Goal: Task Accomplishment & Management: Manage account settings

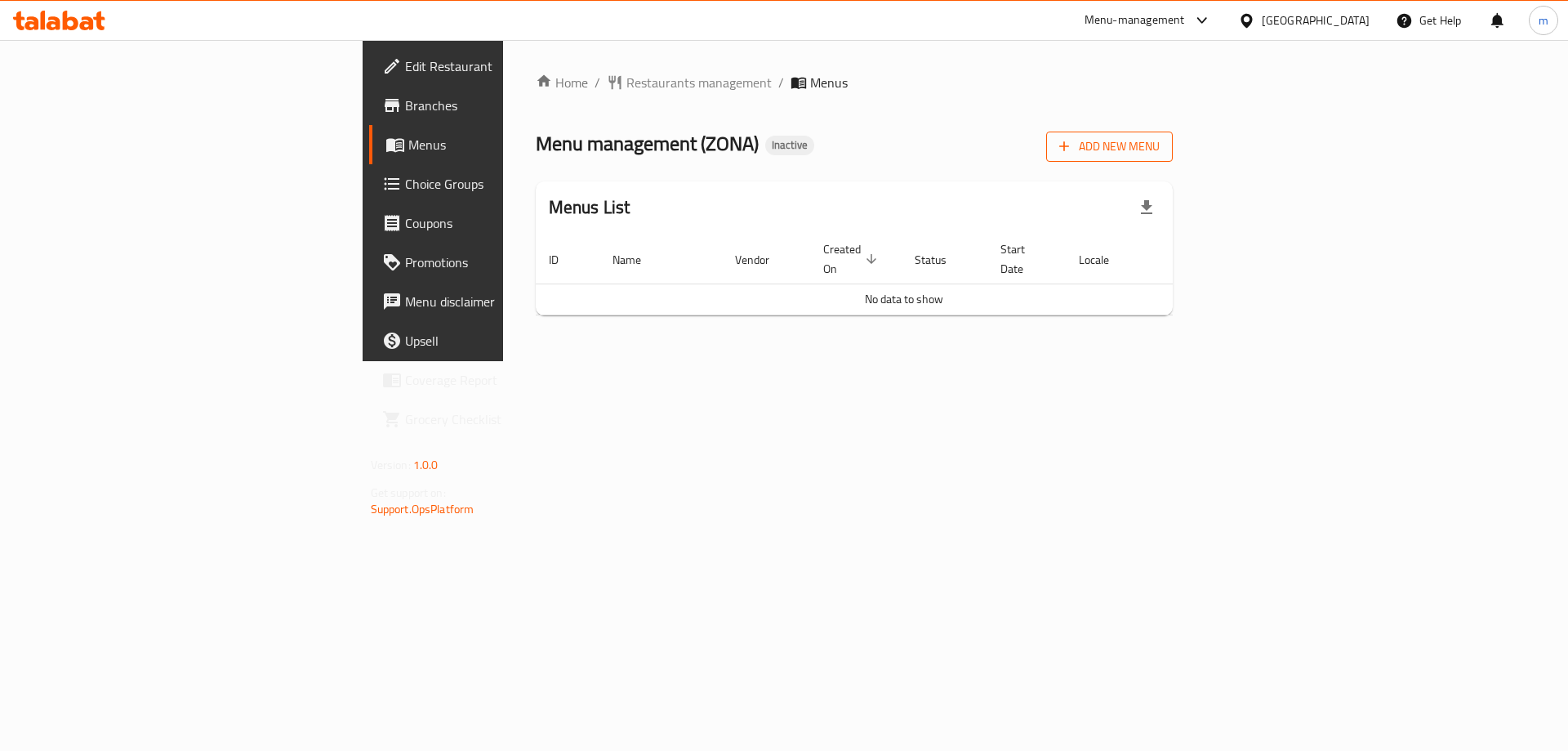
click at [1160, 137] on span "Add New Menu" at bounding box center [1109, 146] width 101 height 21
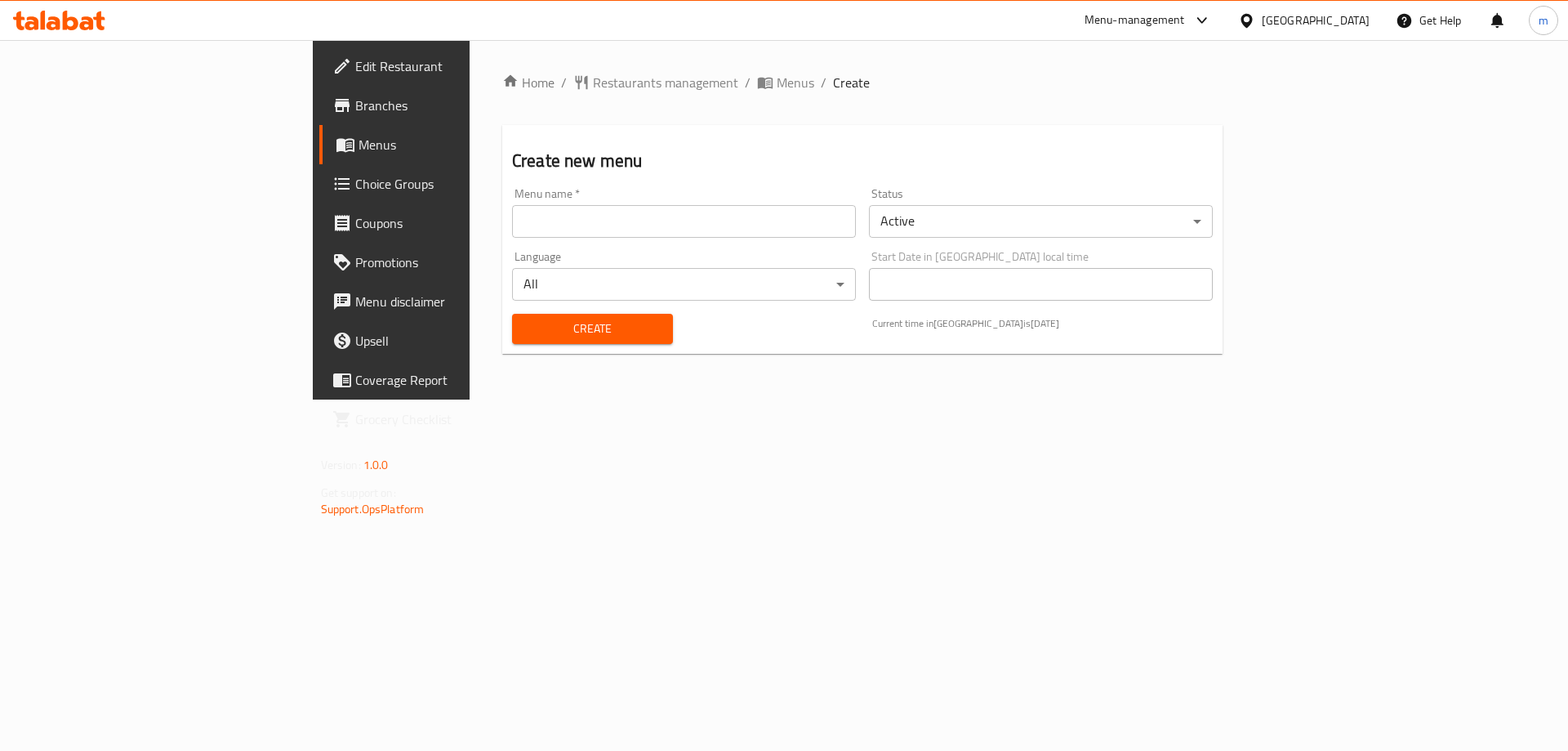
click at [692, 220] on input "text" at bounding box center [684, 221] width 344 height 32
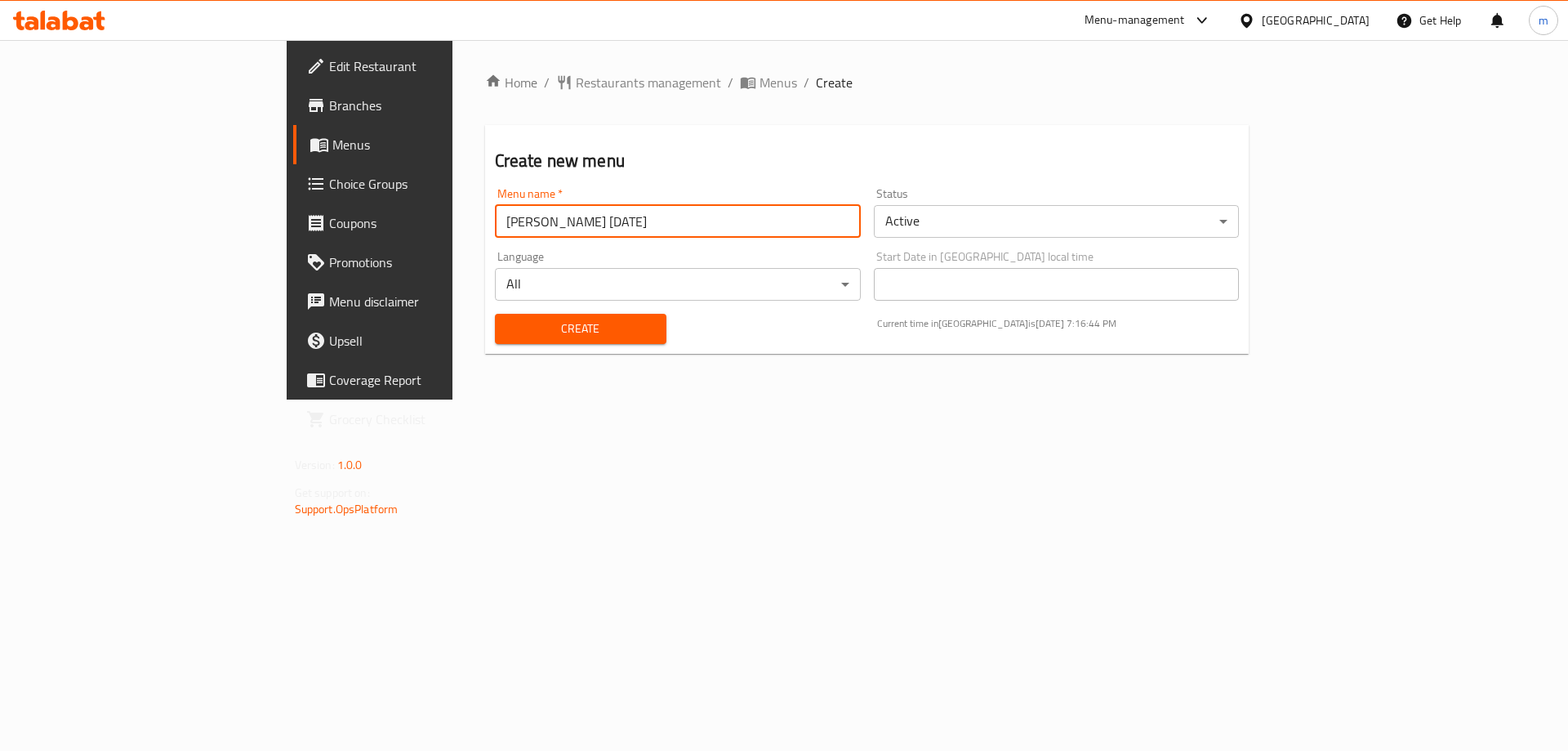
click at [495, 223] on input "[PERSON_NAME] [DATE]" at bounding box center [678, 221] width 366 height 32
type input "[DATE]"
click at [495, 340] on button "Create" at bounding box center [581, 328] width 172 height 30
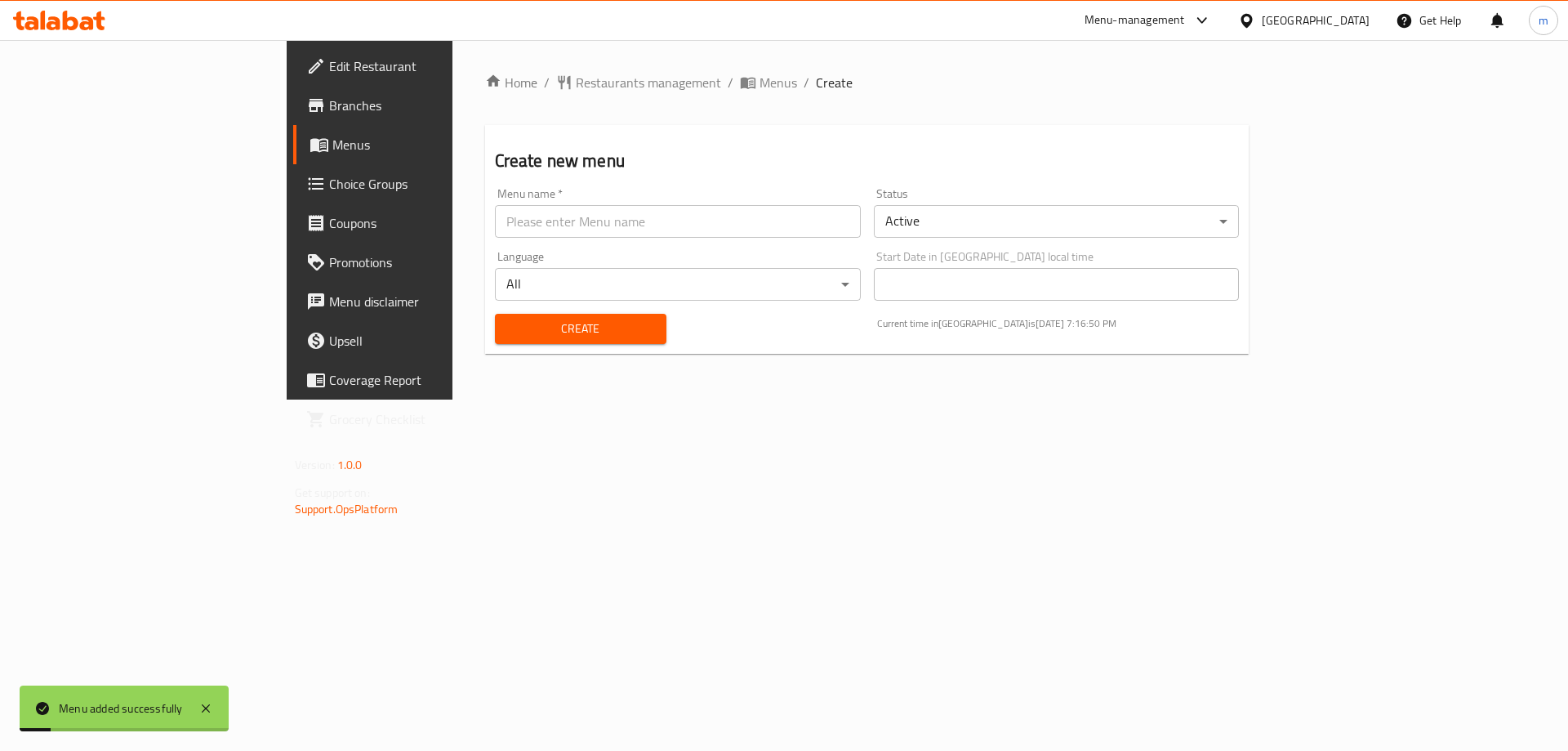
click at [293, 155] on link "Menus" at bounding box center [421, 145] width 256 height 39
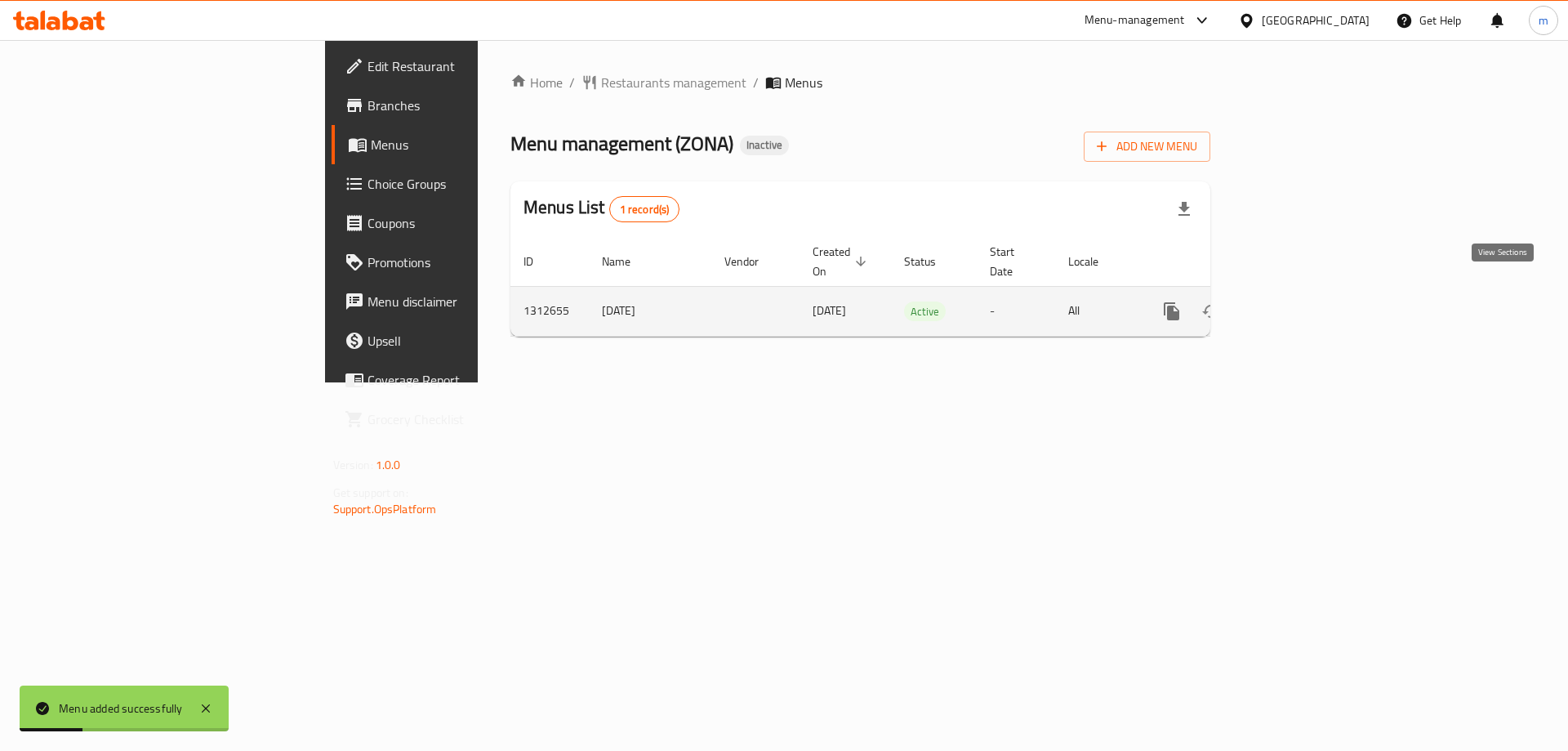
click at [1298, 304] on icon "enhanced table" at bounding box center [1289, 311] width 15 height 15
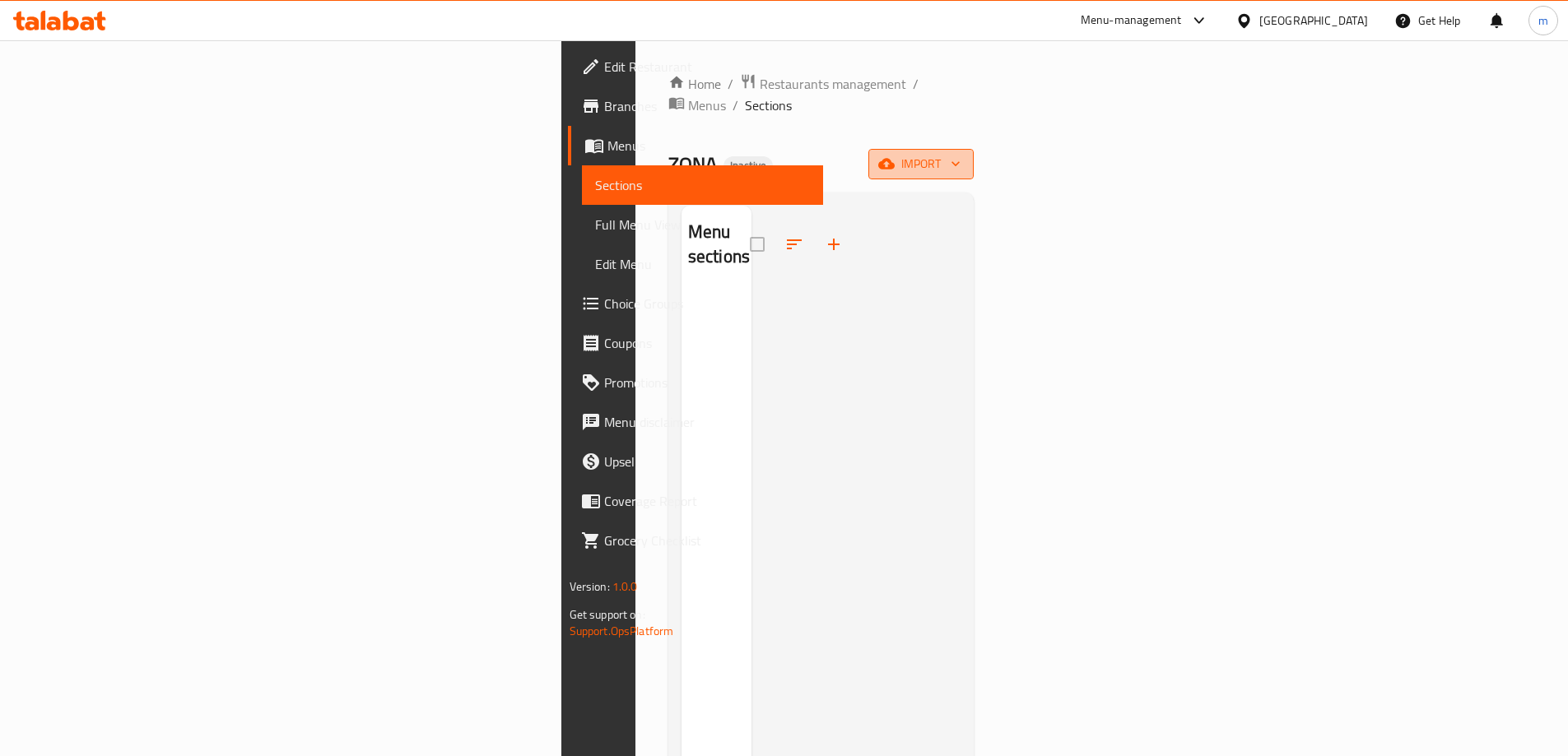
click at [960, 153] on span "import" at bounding box center [921, 163] width 79 height 21
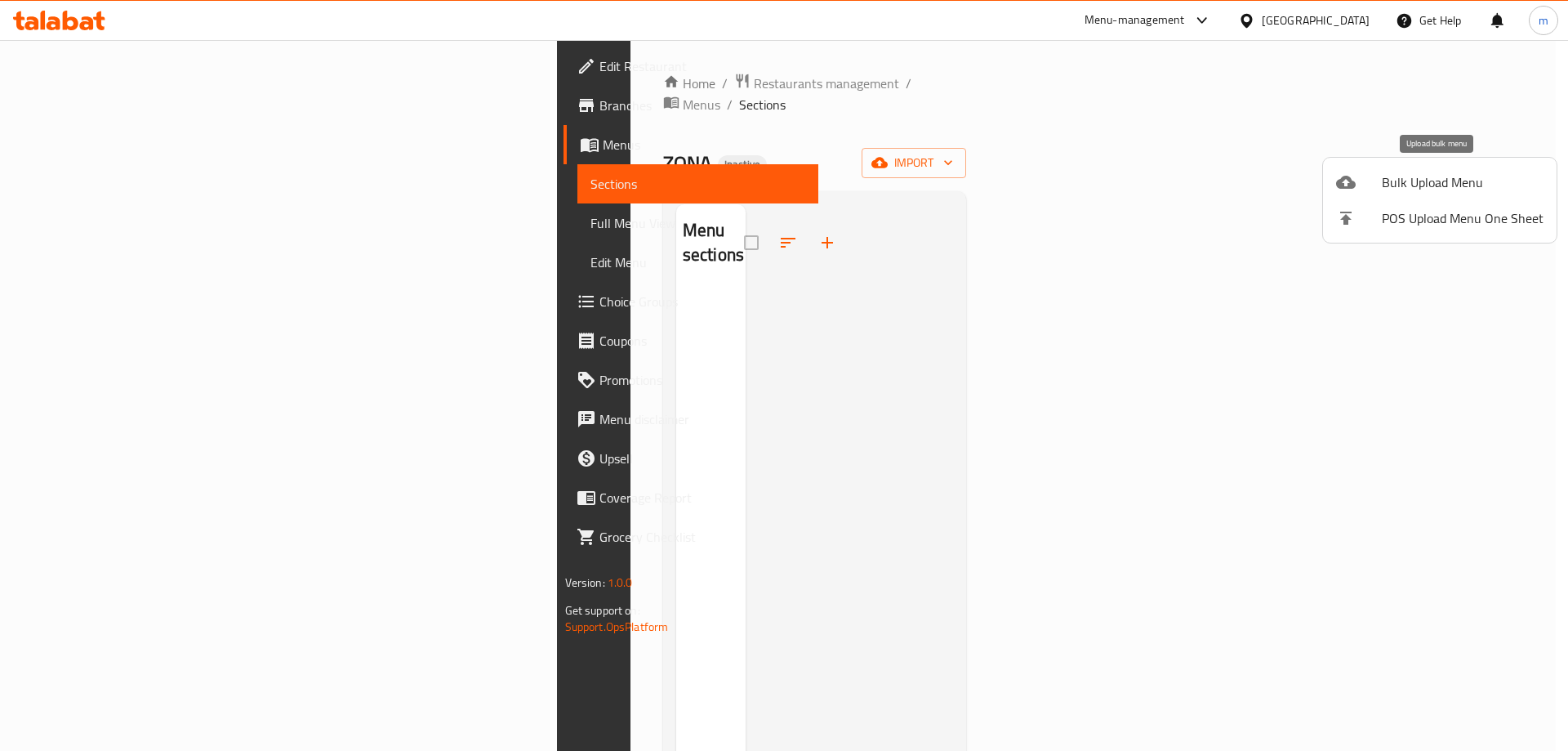
click at [1451, 183] on span "Bulk Upload Menu" at bounding box center [1464, 183] width 162 height 20
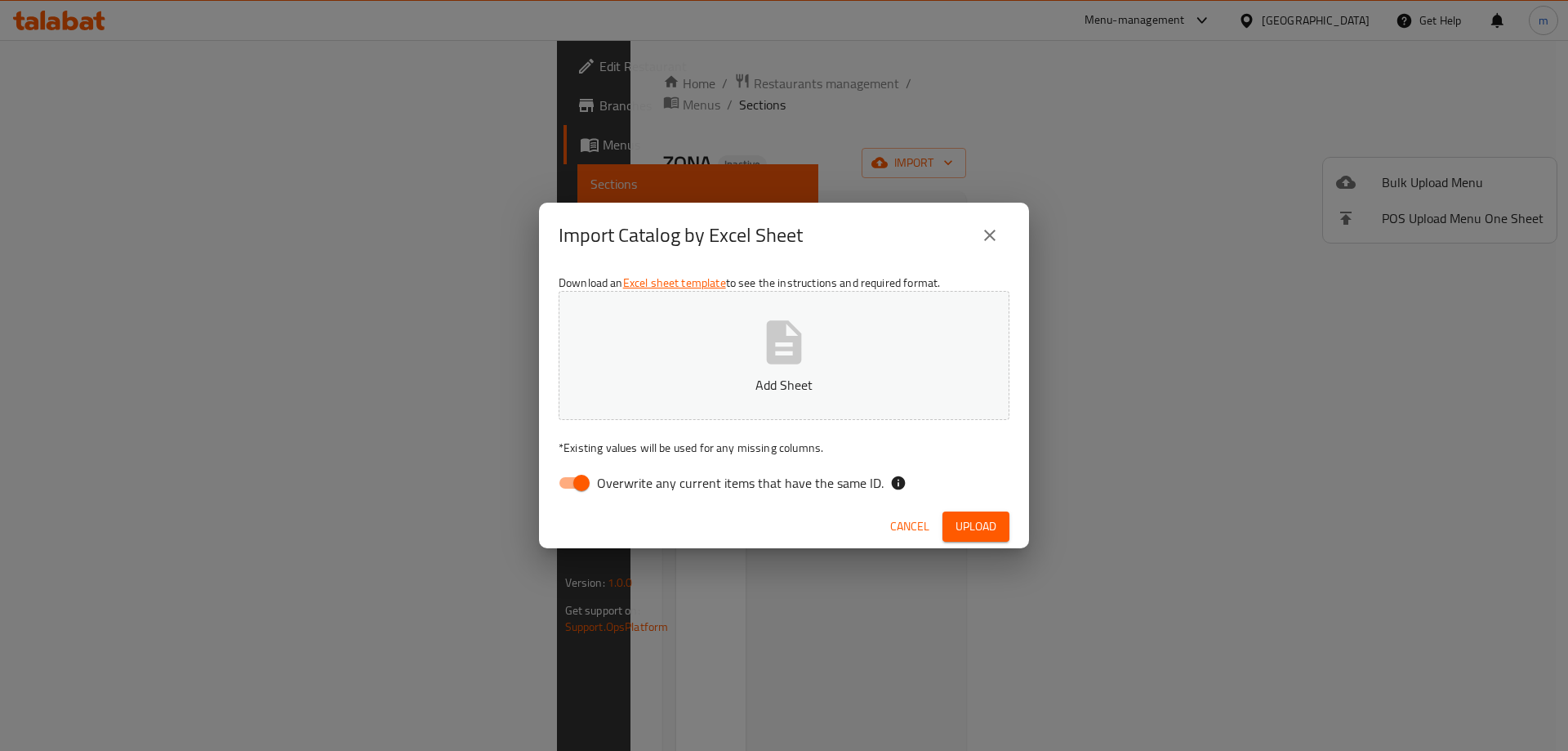
click at [587, 480] on input "Overwrite any current items that have the same ID." at bounding box center [581, 483] width 93 height 31
checkbox input "false"
click at [956, 532] on span "Upload" at bounding box center [976, 526] width 41 height 21
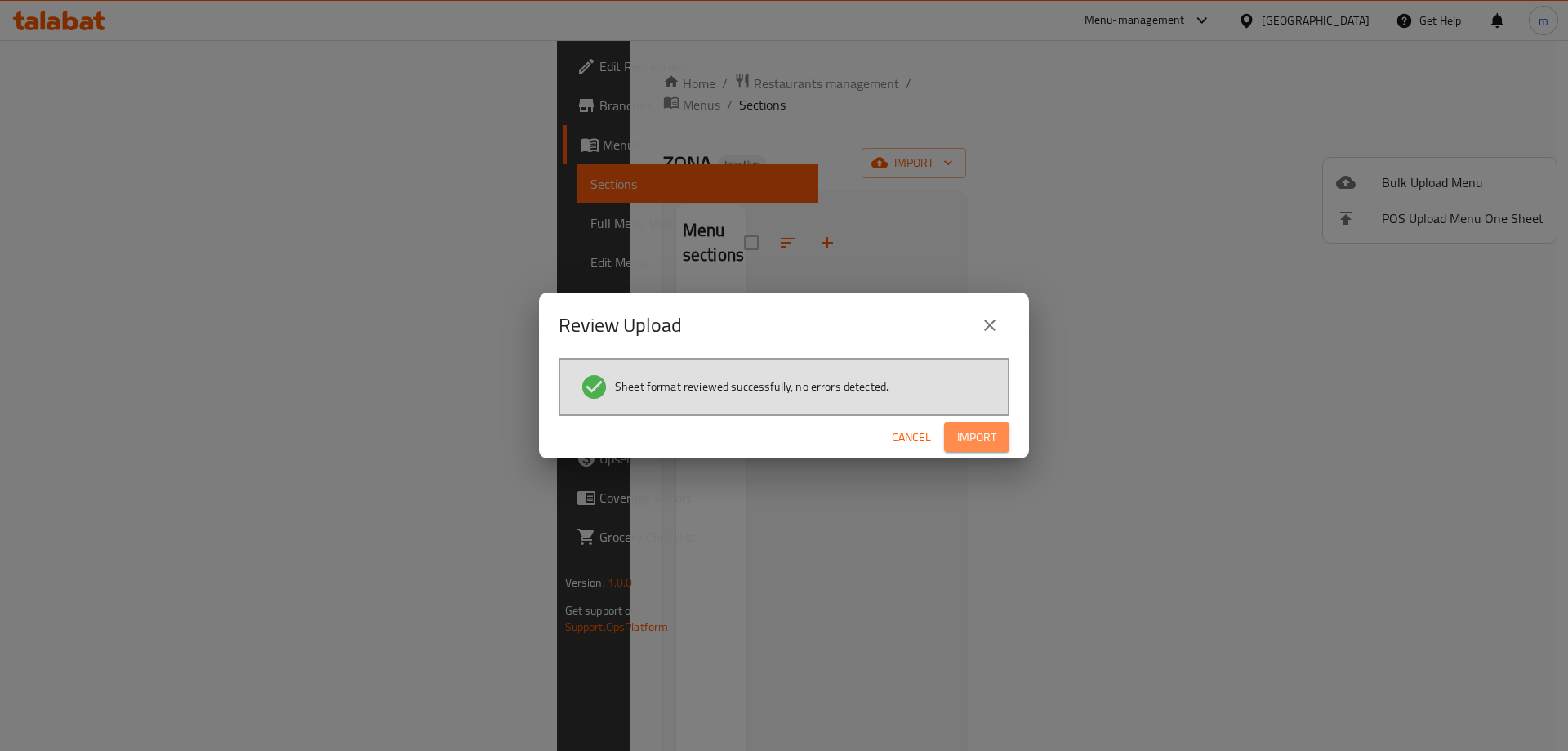
click at [985, 438] on span "Import" at bounding box center [976, 438] width 39 height 21
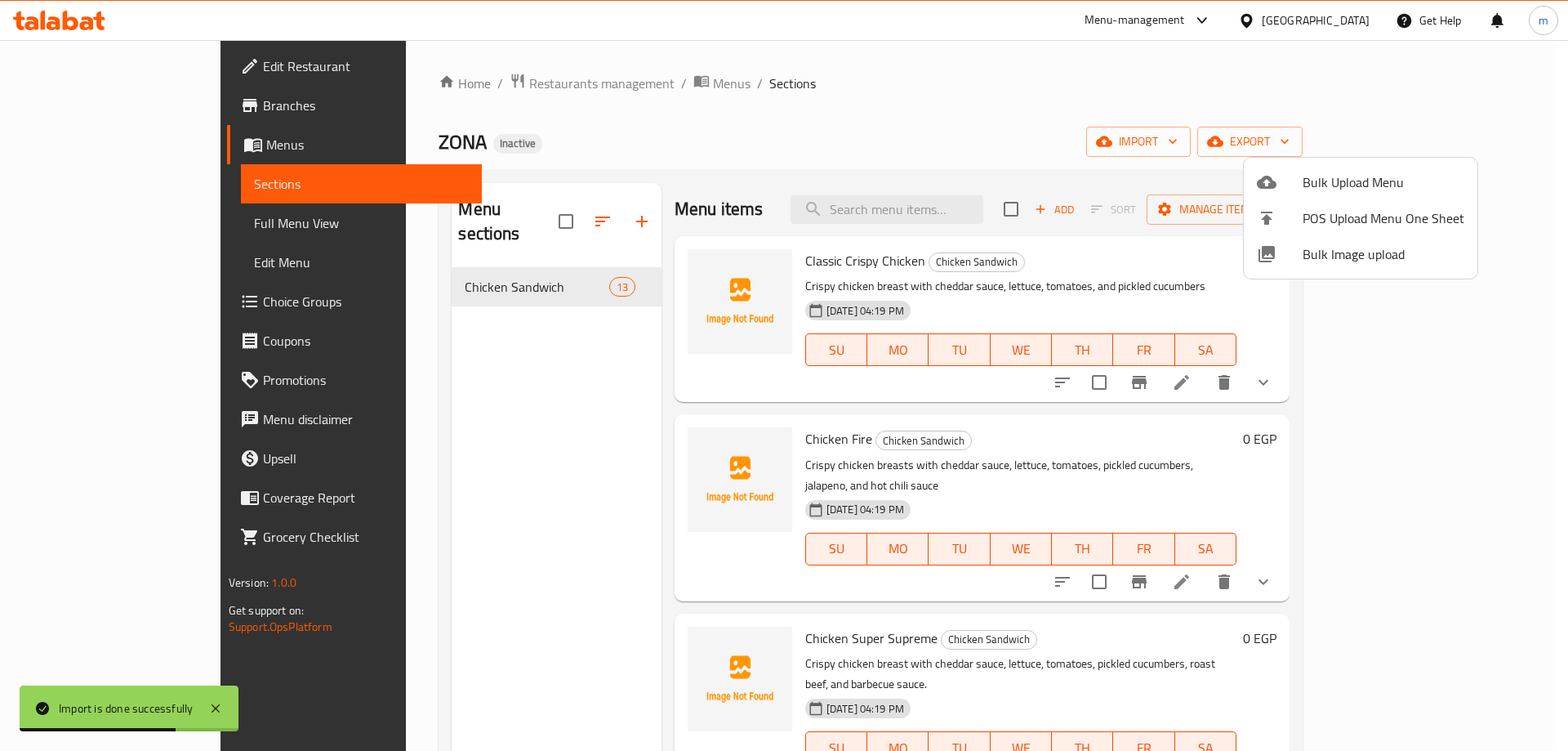
click at [457, 365] on div at bounding box center [784, 375] width 1568 height 751
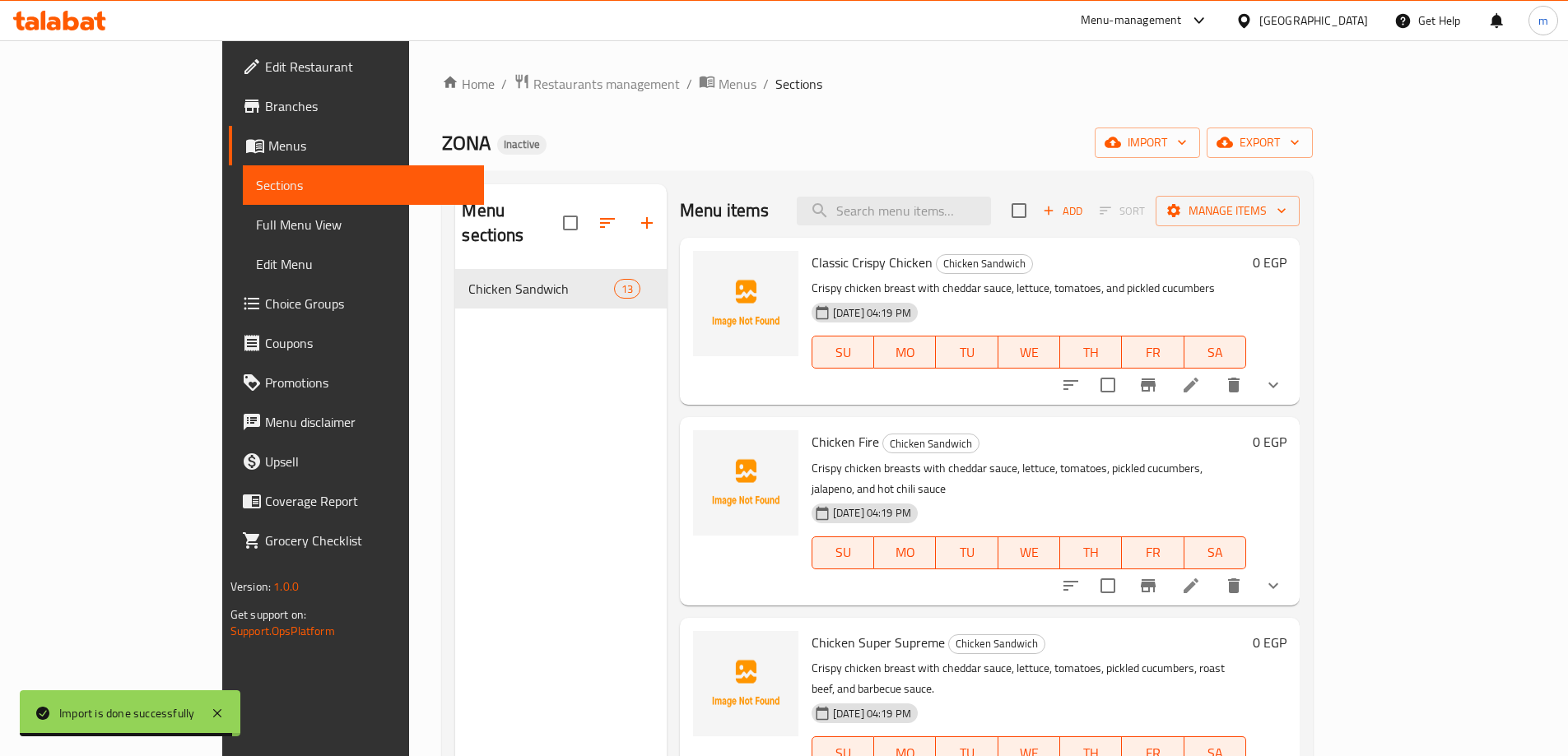
click at [256, 228] on span "Full Menu View" at bounding box center [363, 224] width 214 height 20
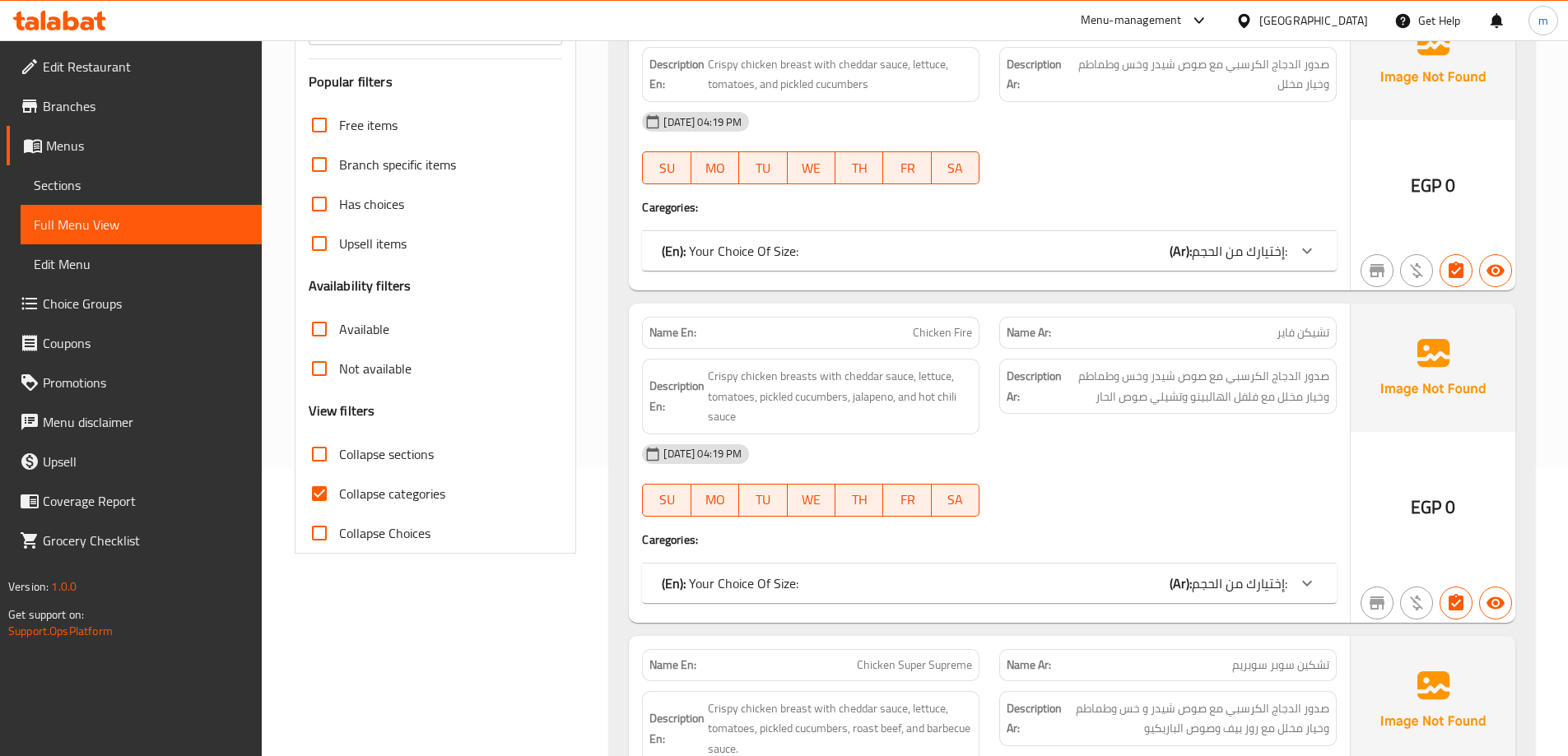
scroll to position [329, 0]
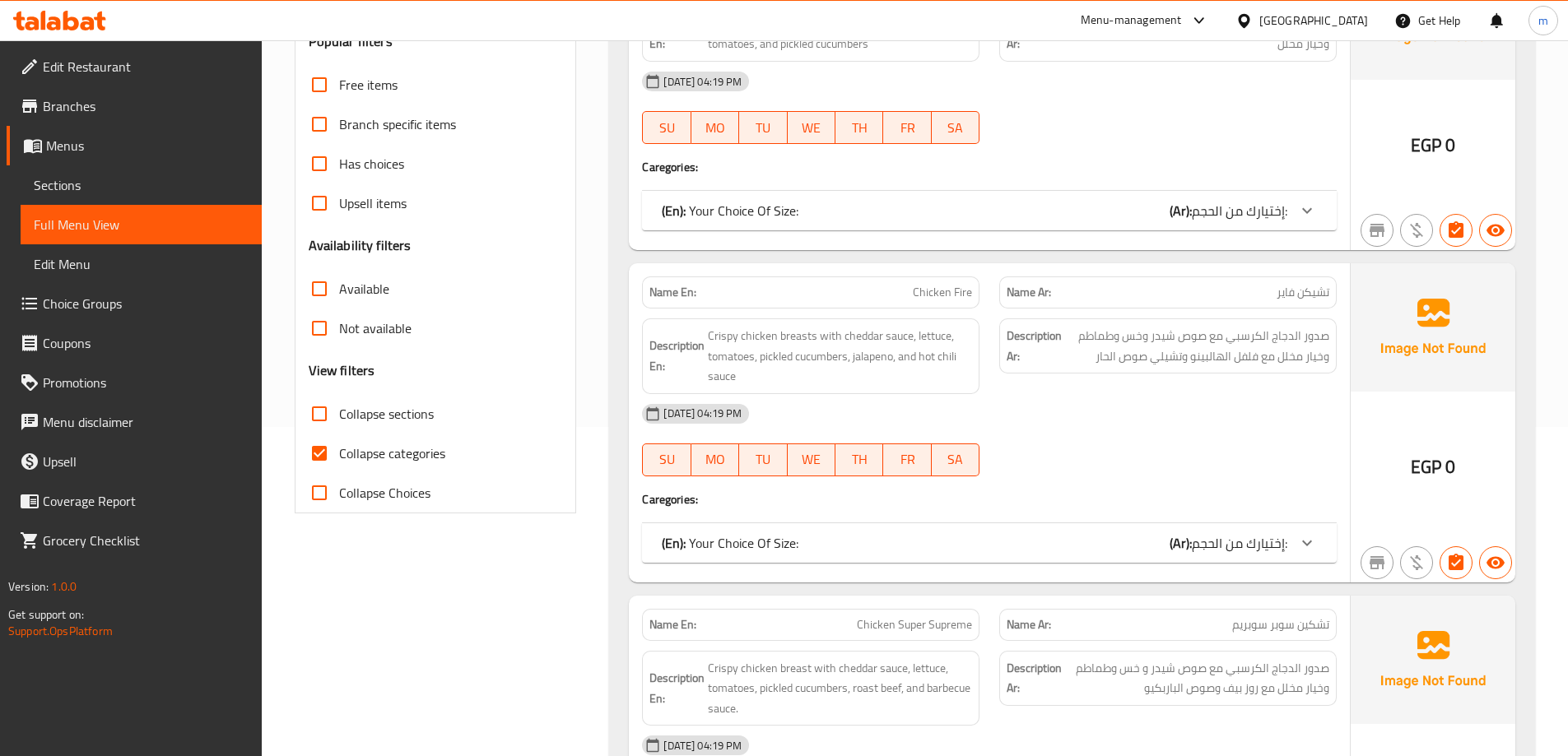
click at [360, 439] on label "Collapse categories" at bounding box center [373, 453] width 146 height 39
click at [339, 439] on input "Collapse categories" at bounding box center [320, 453] width 39 height 39
checkbox input "false"
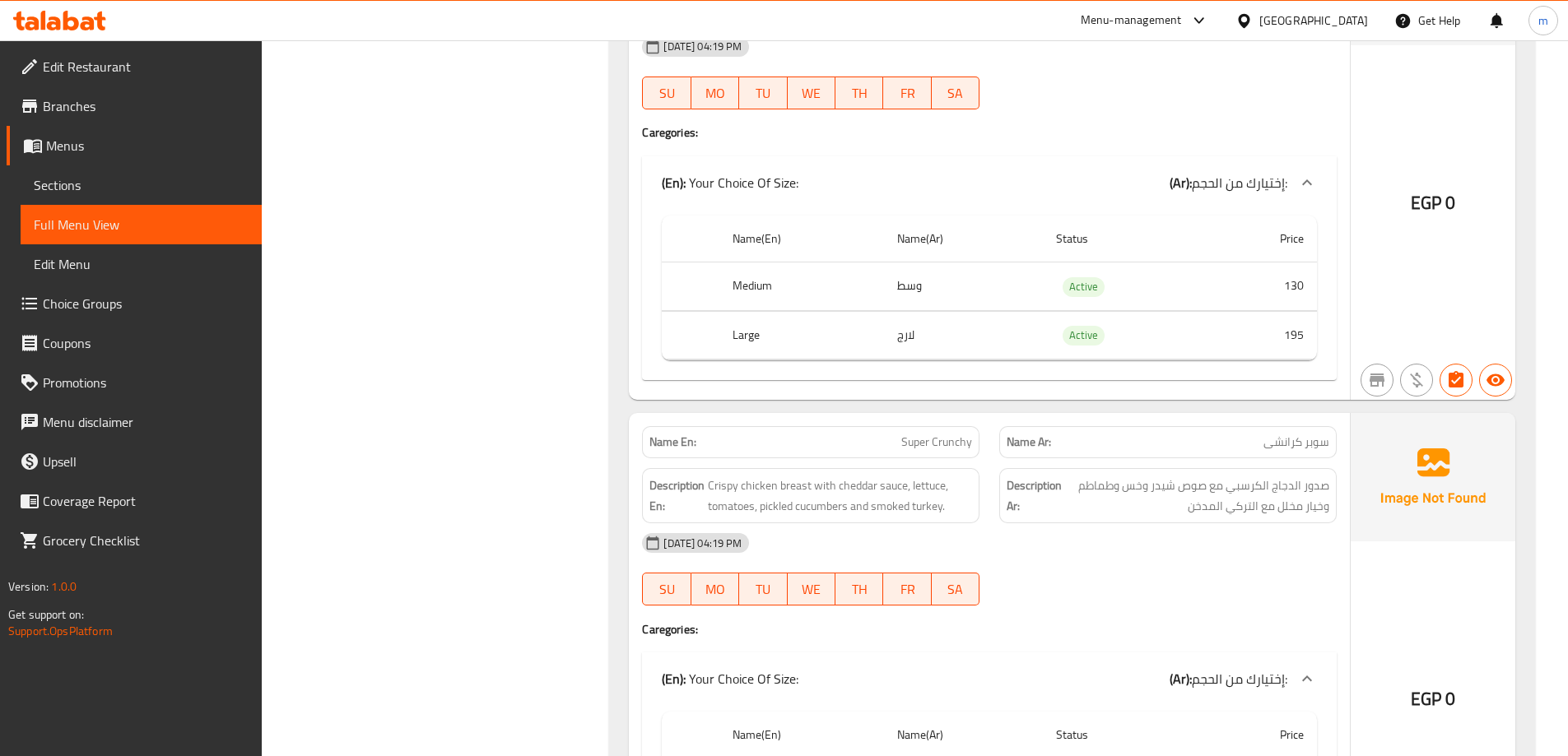
scroll to position [2632, 0]
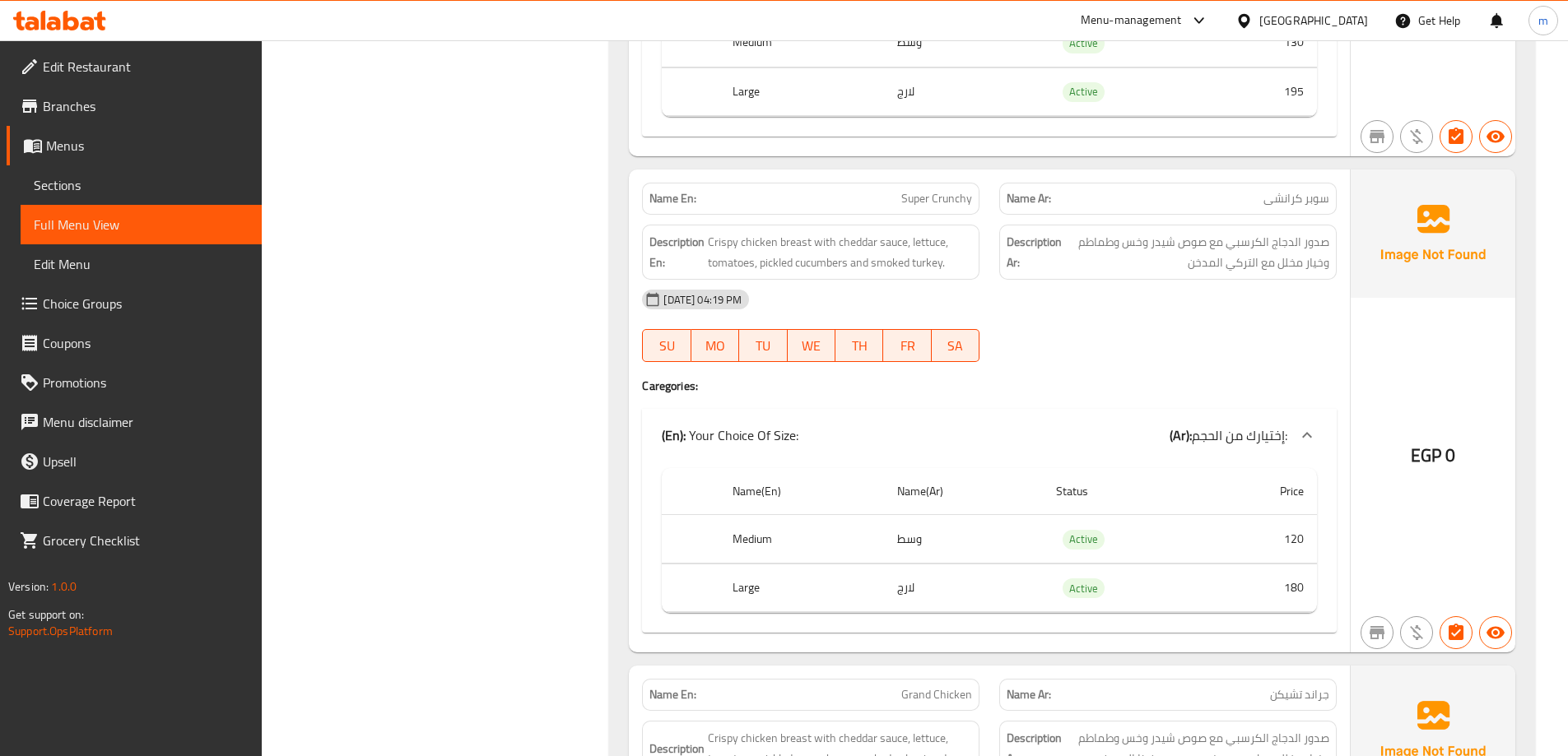
click at [123, 226] on span "Full Menu View" at bounding box center [141, 224] width 214 height 20
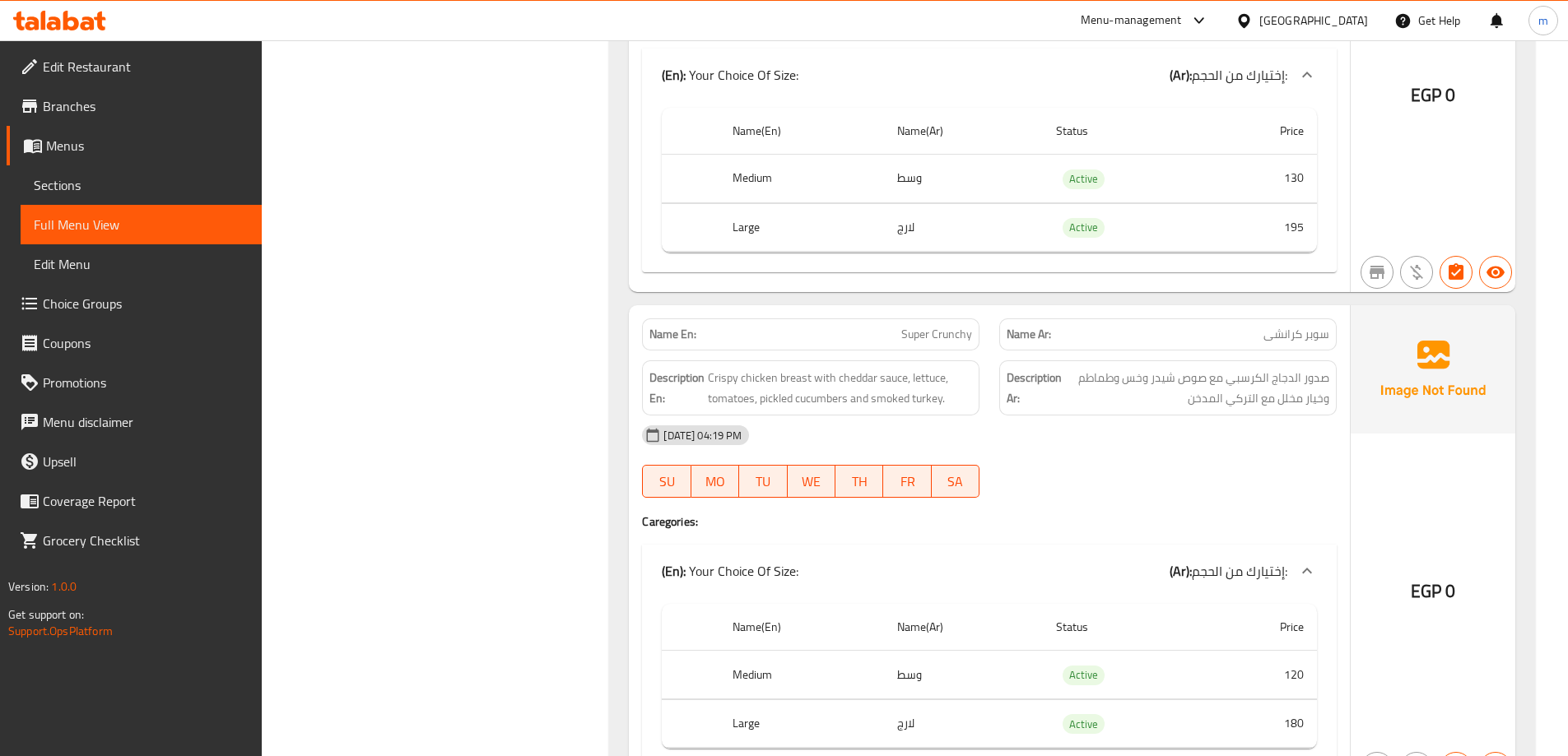
scroll to position [2221, 0]
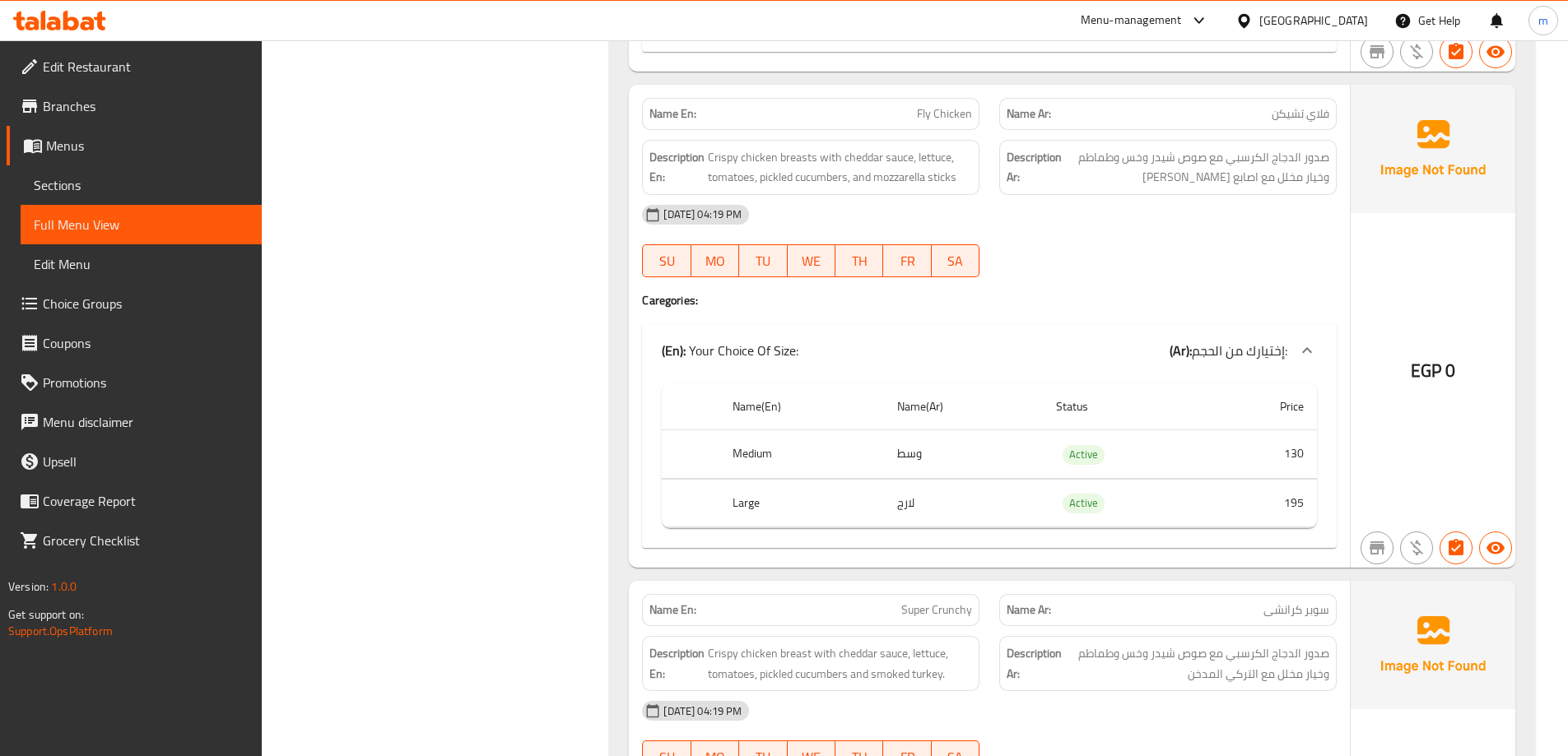
click at [110, 141] on span "Menus" at bounding box center [148, 145] width 203 height 20
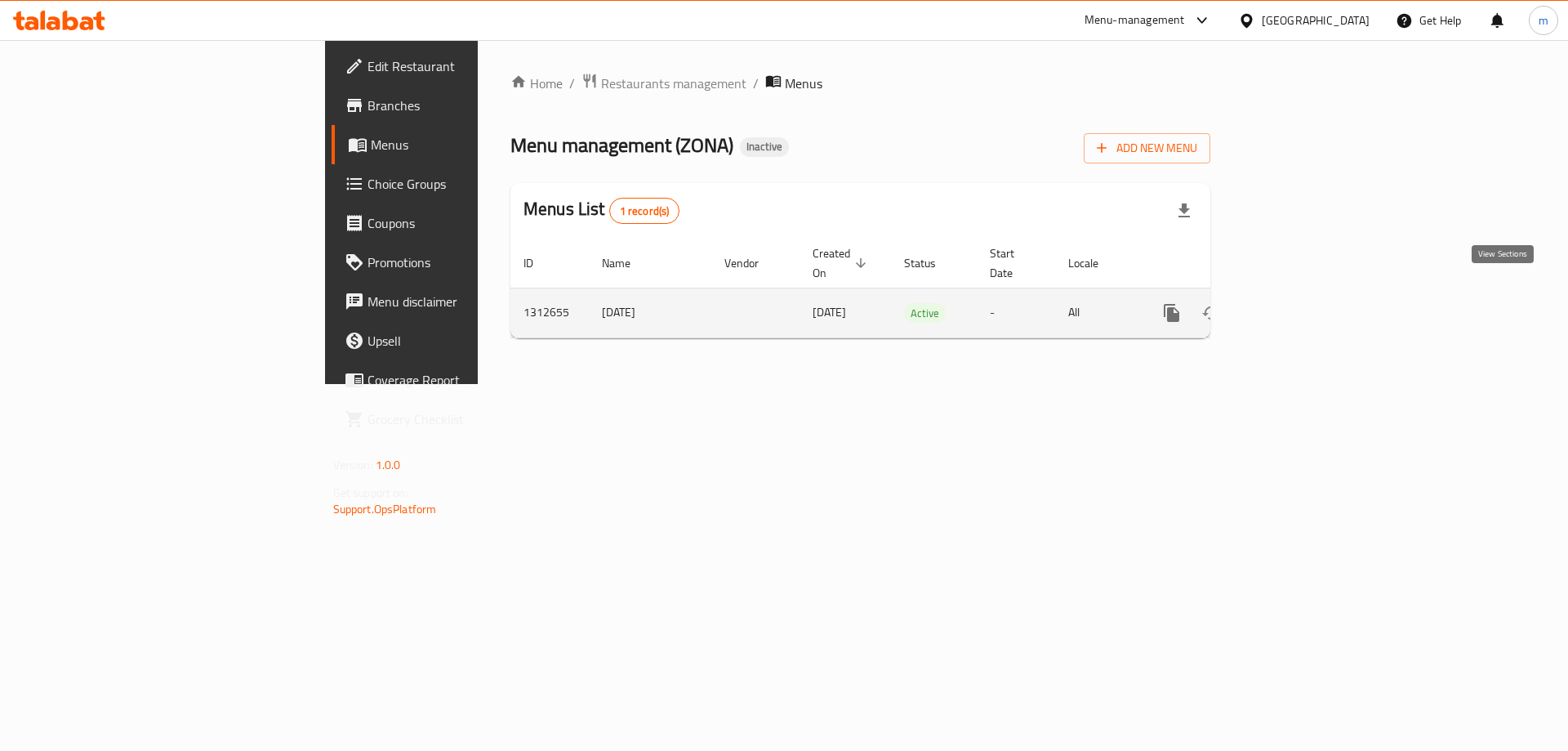
click at [1298, 306] on icon "enhanced table" at bounding box center [1289, 313] width 15 height 15
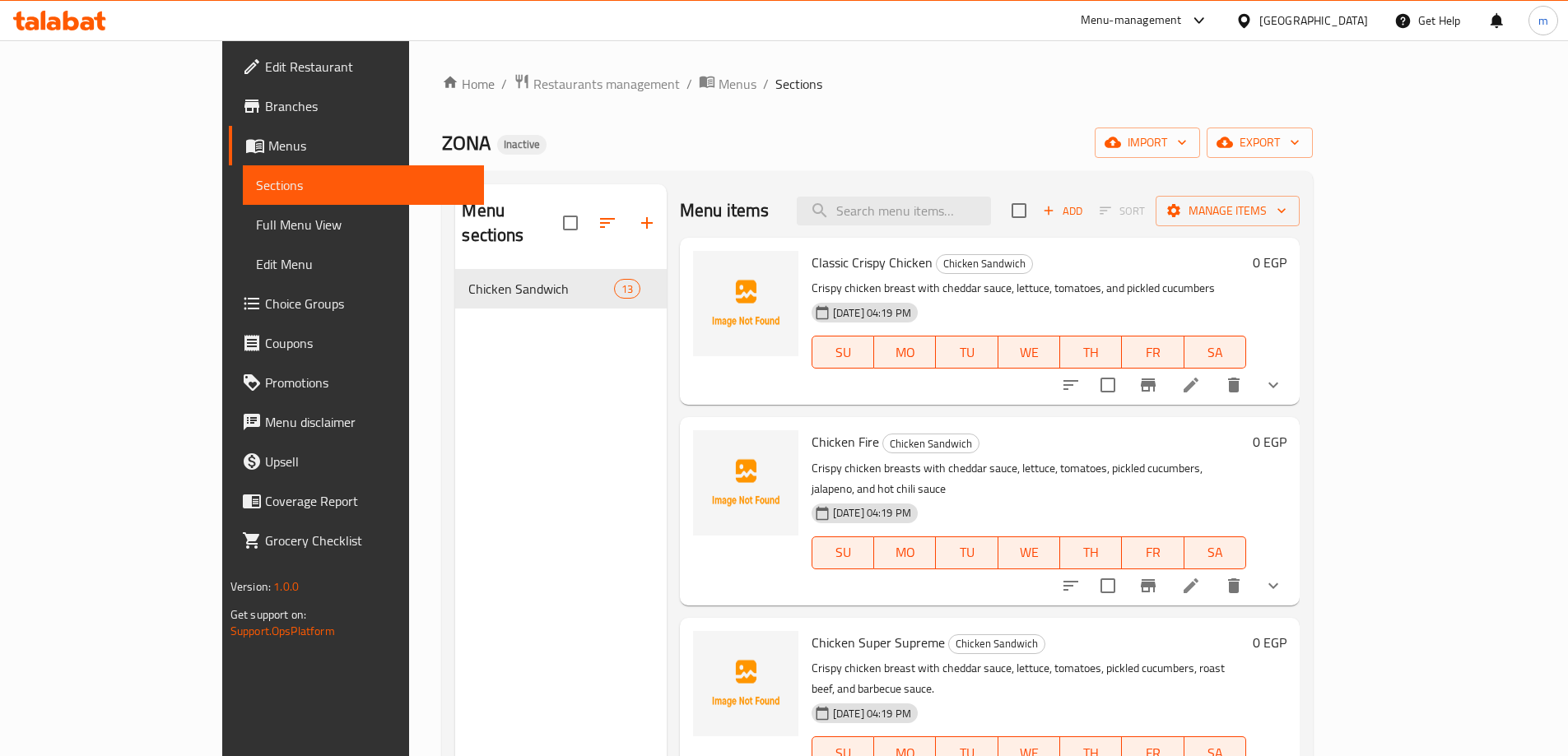
drag, startPoint x: 135, startPoint y: 189, endPoint x: 134, endPoint y: 175, distance: 14.0
click at [256, 188] on span "Sections" at bounding box center [363, 185] width 214 height 20
click at [269, 143] on span "Menus" at bounding box center [370, 145] width 203 height 20
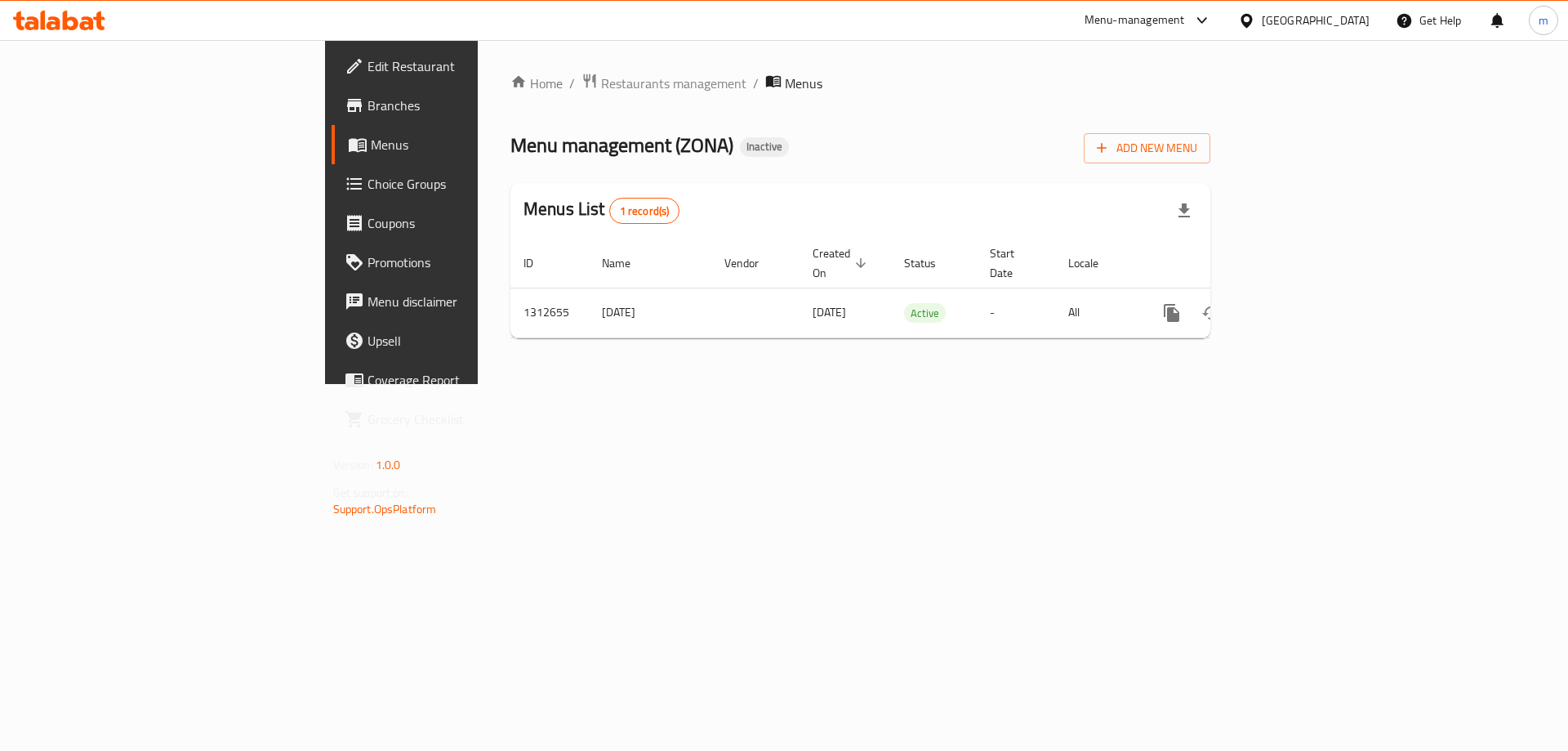
click at [371, 142] on span "Menus" at bounding box center [473, 145] width 203 height 20
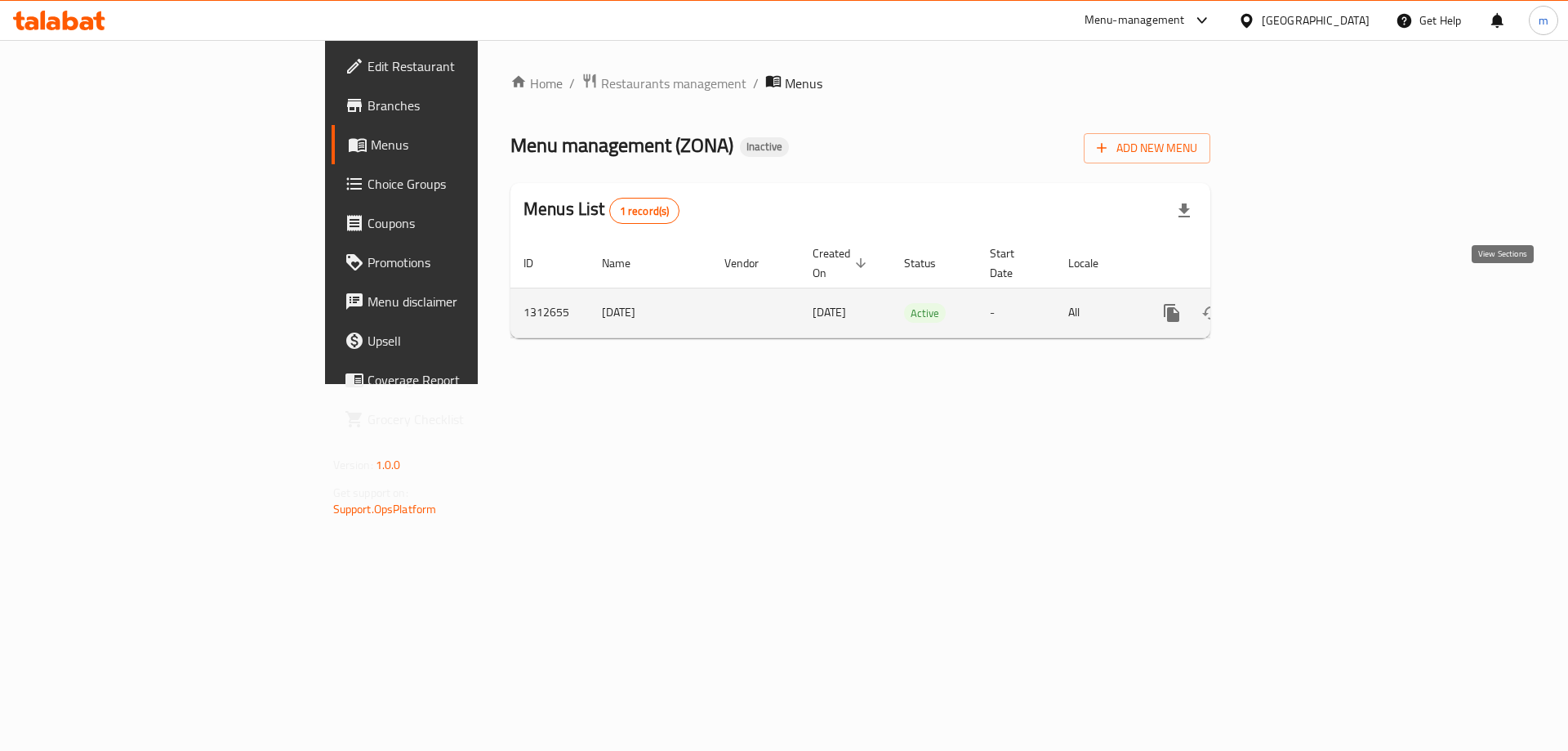
click at [1309, 294] on link "enhanced table" at bounding box center [1290, 313] width 39 height 39
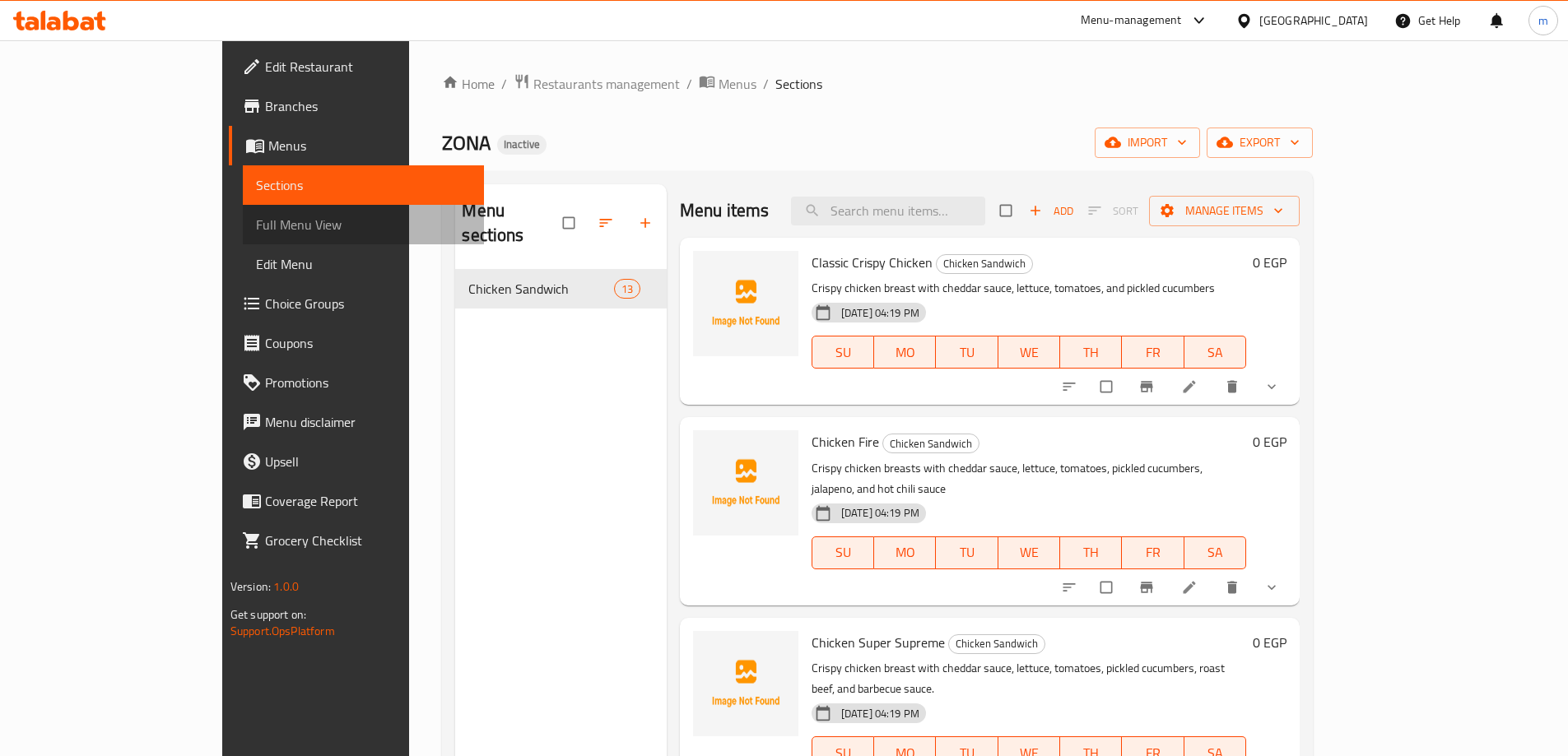
click at [256, 233] on span "Full Menu View" at bounding box center [363, 224] width 214 height 20
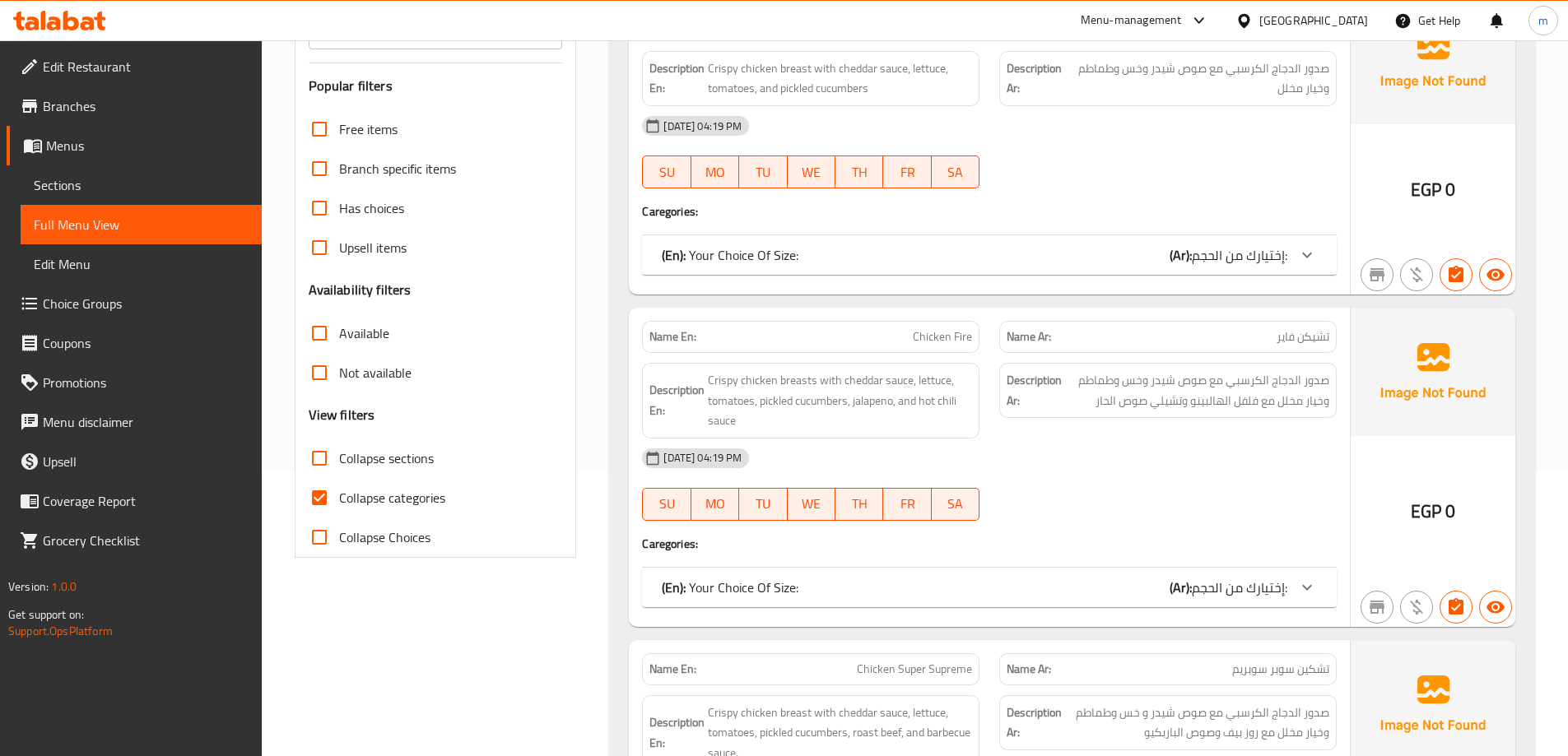
scroll to position [247, 0]
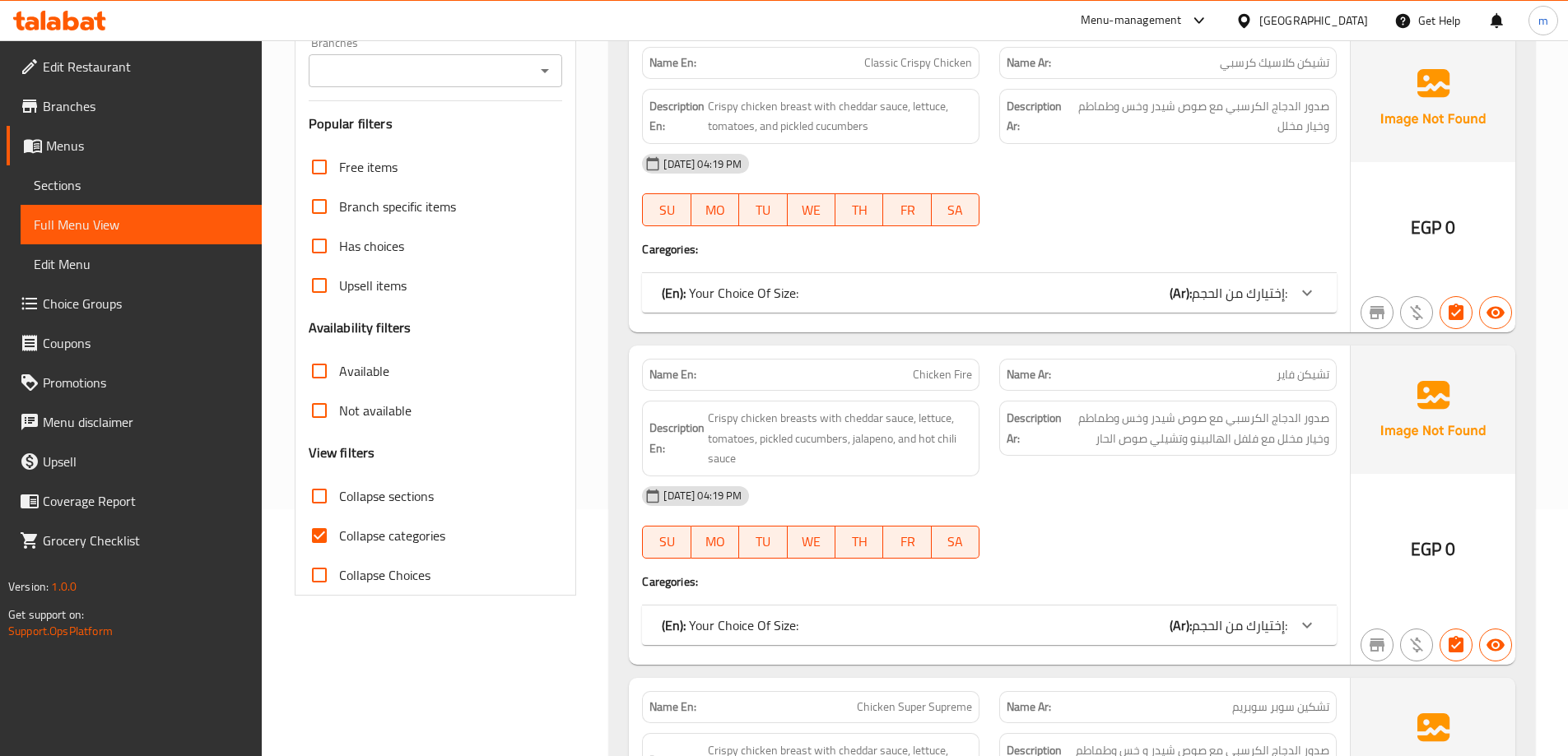
click at [345, 542] on span "Collapse categories" at bounding box center [392, 536] width 106 height 20
click at [339, 542] on input "Collapse categories" at bounding box center [320, 536] width 39 height 39
checkbox input "false"
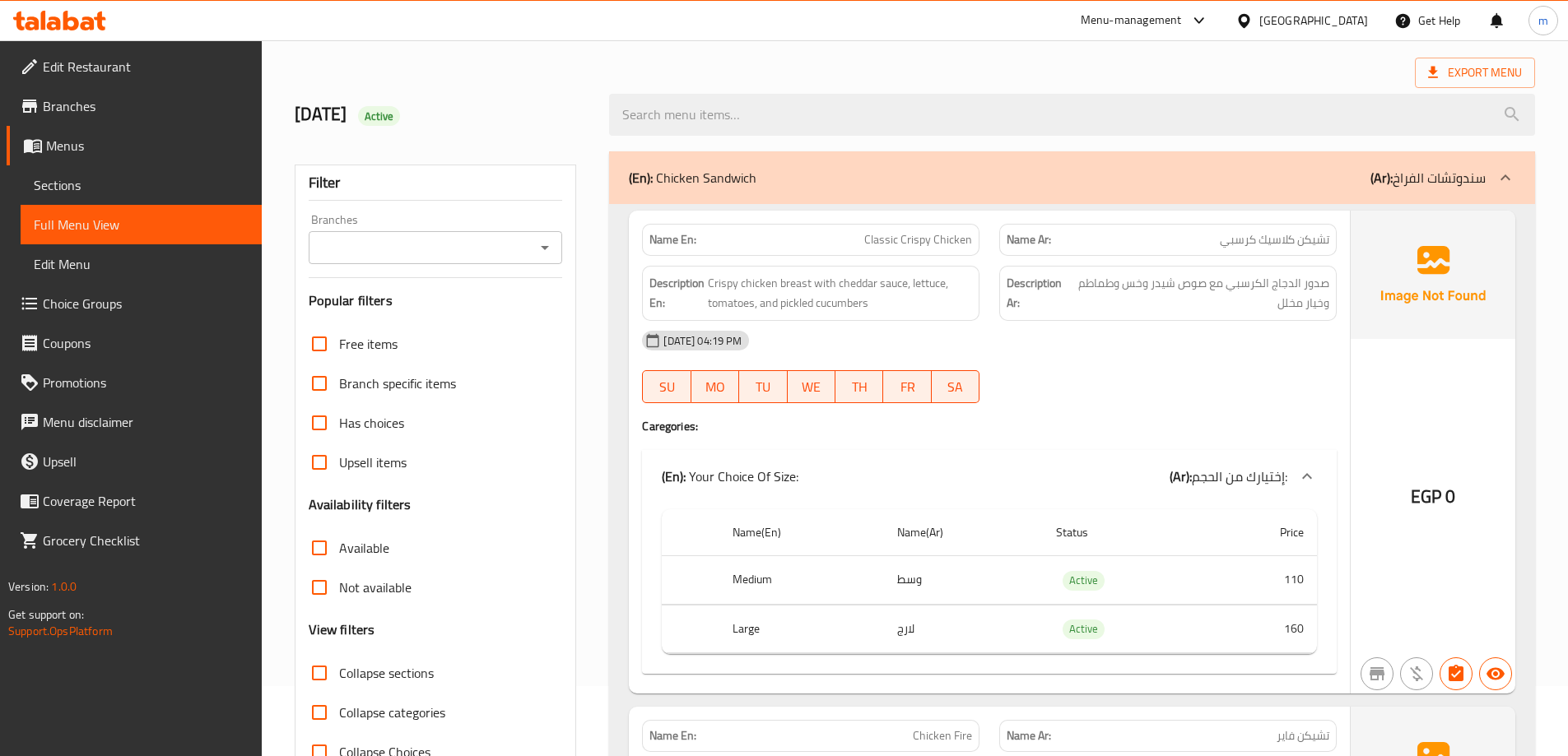
scroll to position [0, 0]
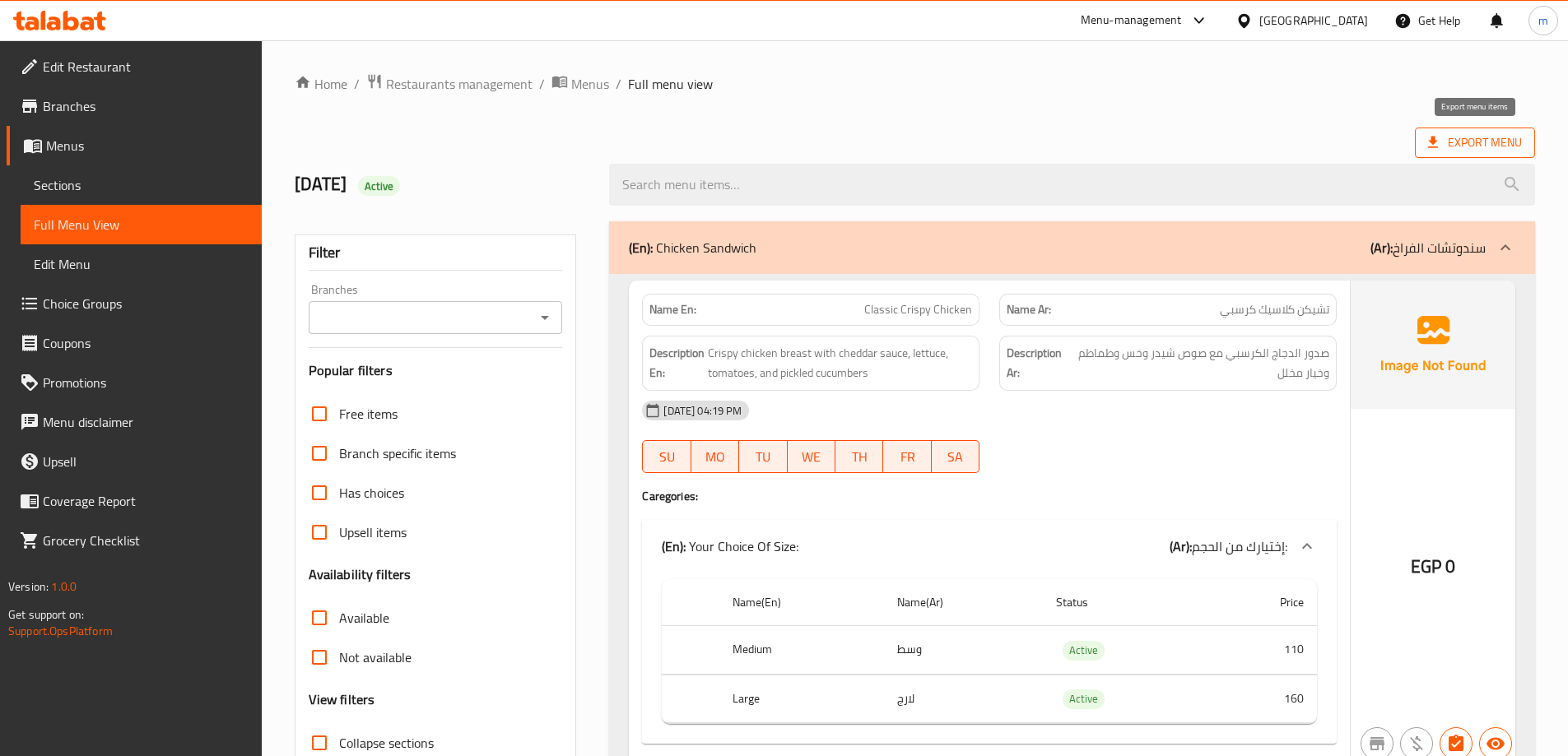
click at [1480, 149] on span "Export Menu" at bounding box center [1475, 143] width 93 height 21
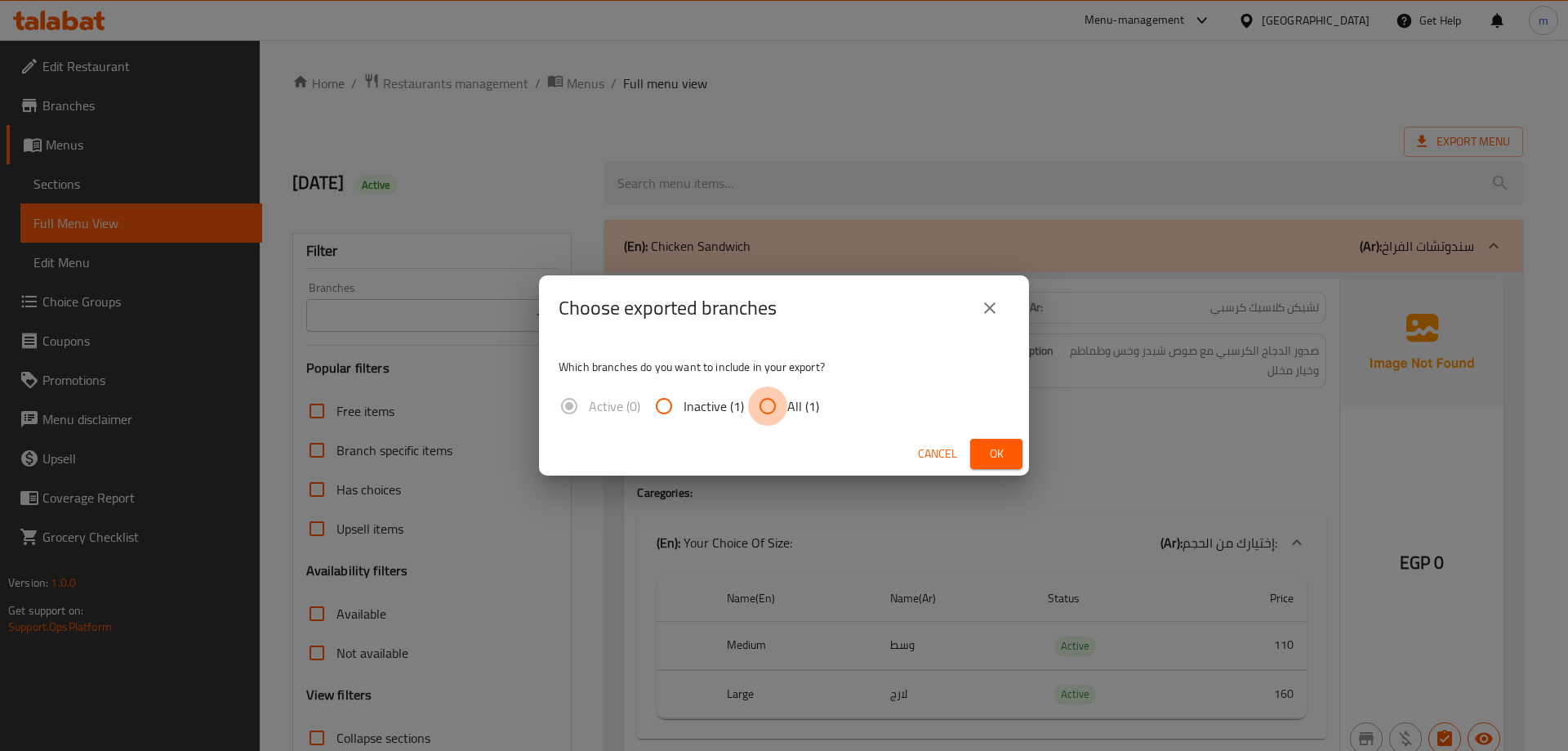
drag, startPoint x: 770, startPoint y: 404, endPoint x: 897, endPoint y: 433, distance: 130.3
click at [771, 407] on input "All (1)" at bounding box center [767, 406] width 39 height 39
radio input "true"
click at [1018, 441] on button "Ok" at bounding box center [997, 453] width 53 height 30
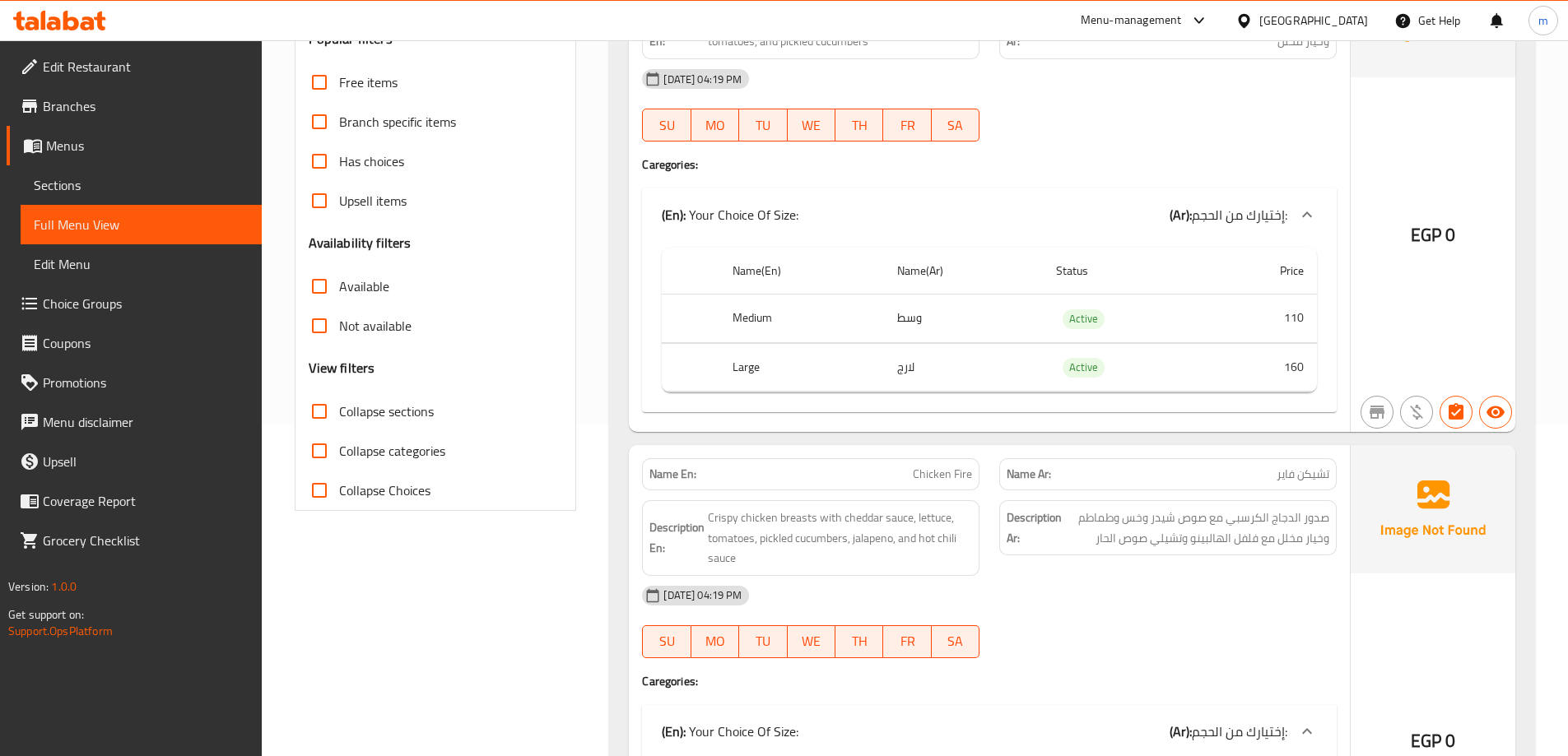
scroll to position [411, 0]
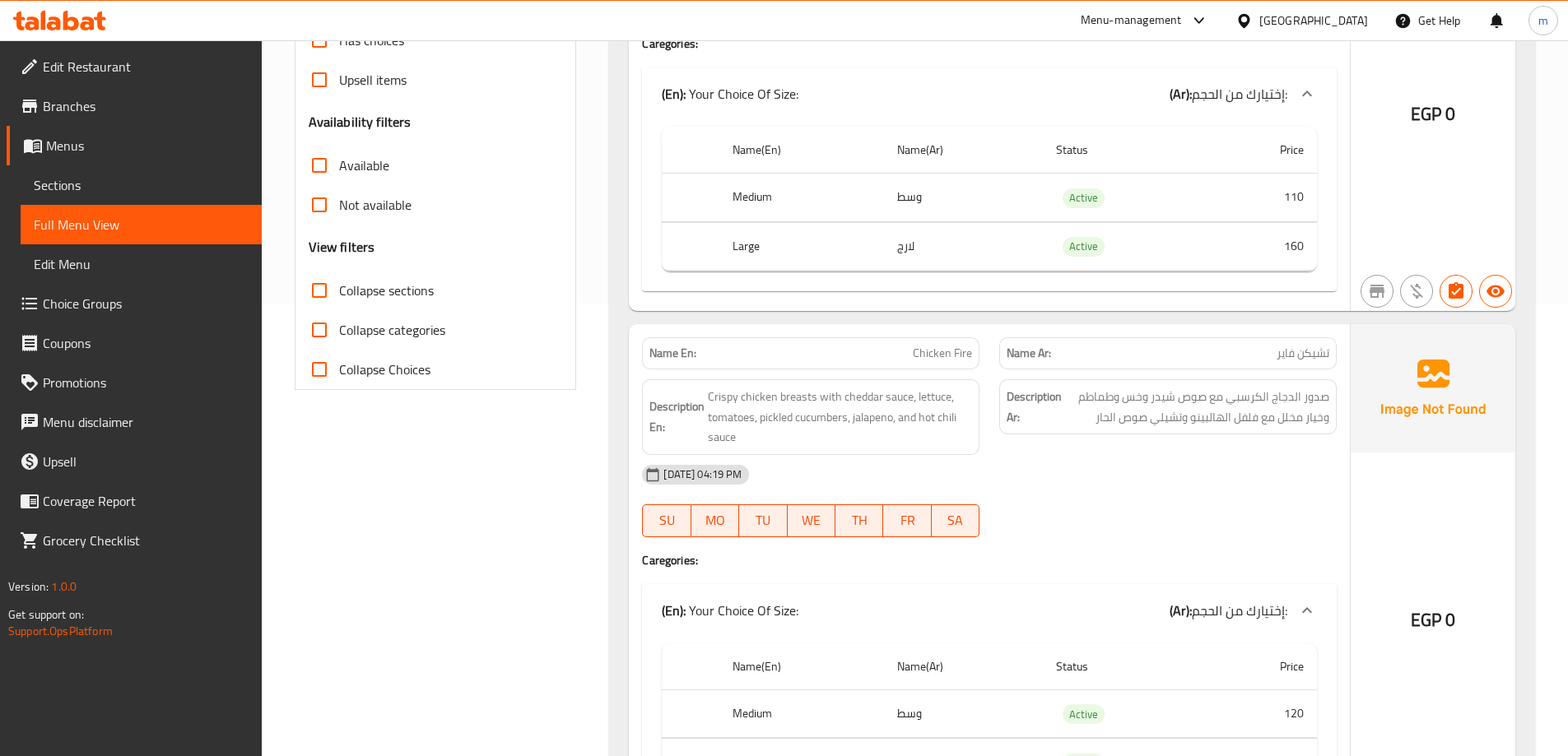
scroll to position [0, 0]
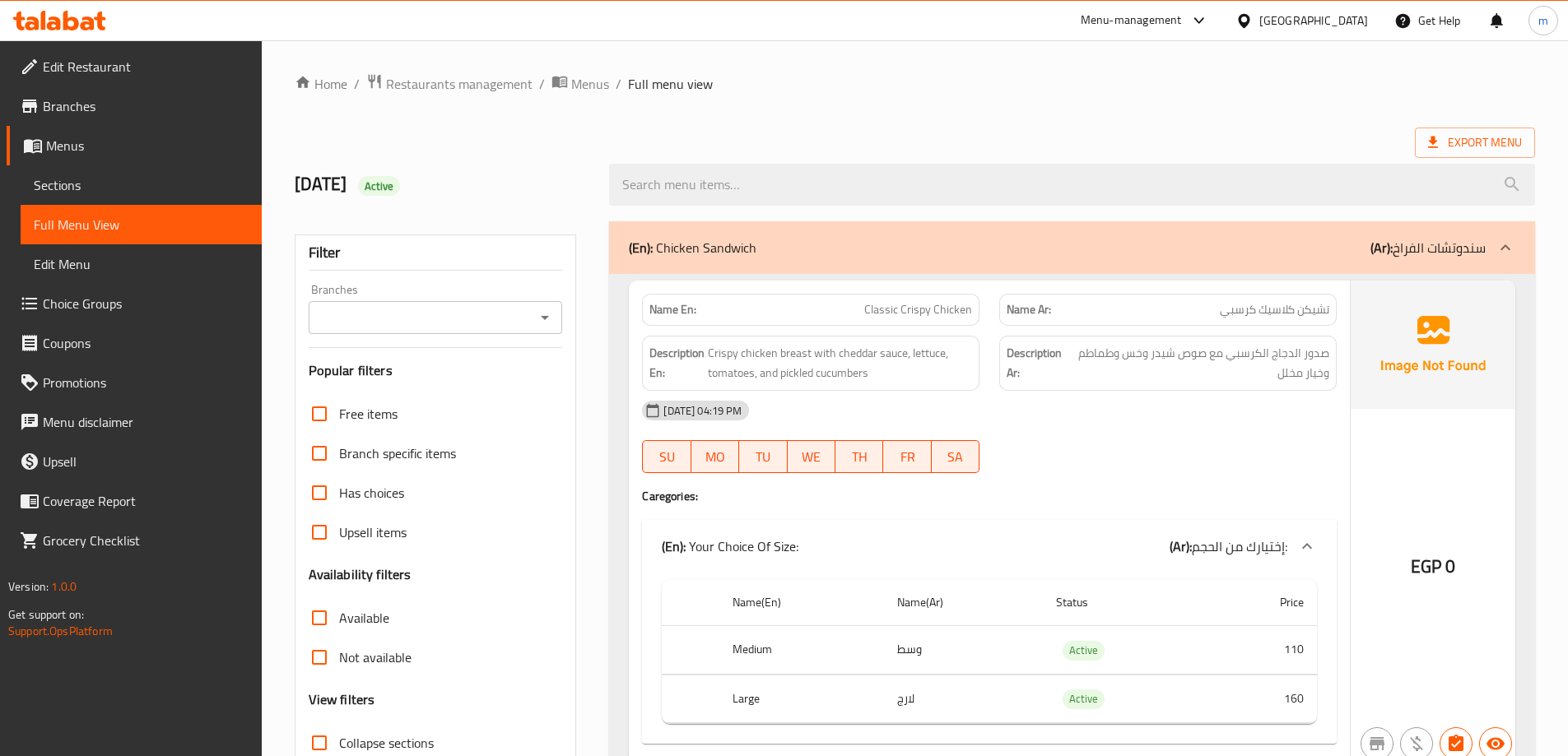
click at [666, 244] on p "(En): Chicken Sandwich" at bounding box center [693, 248] width 128 height 20
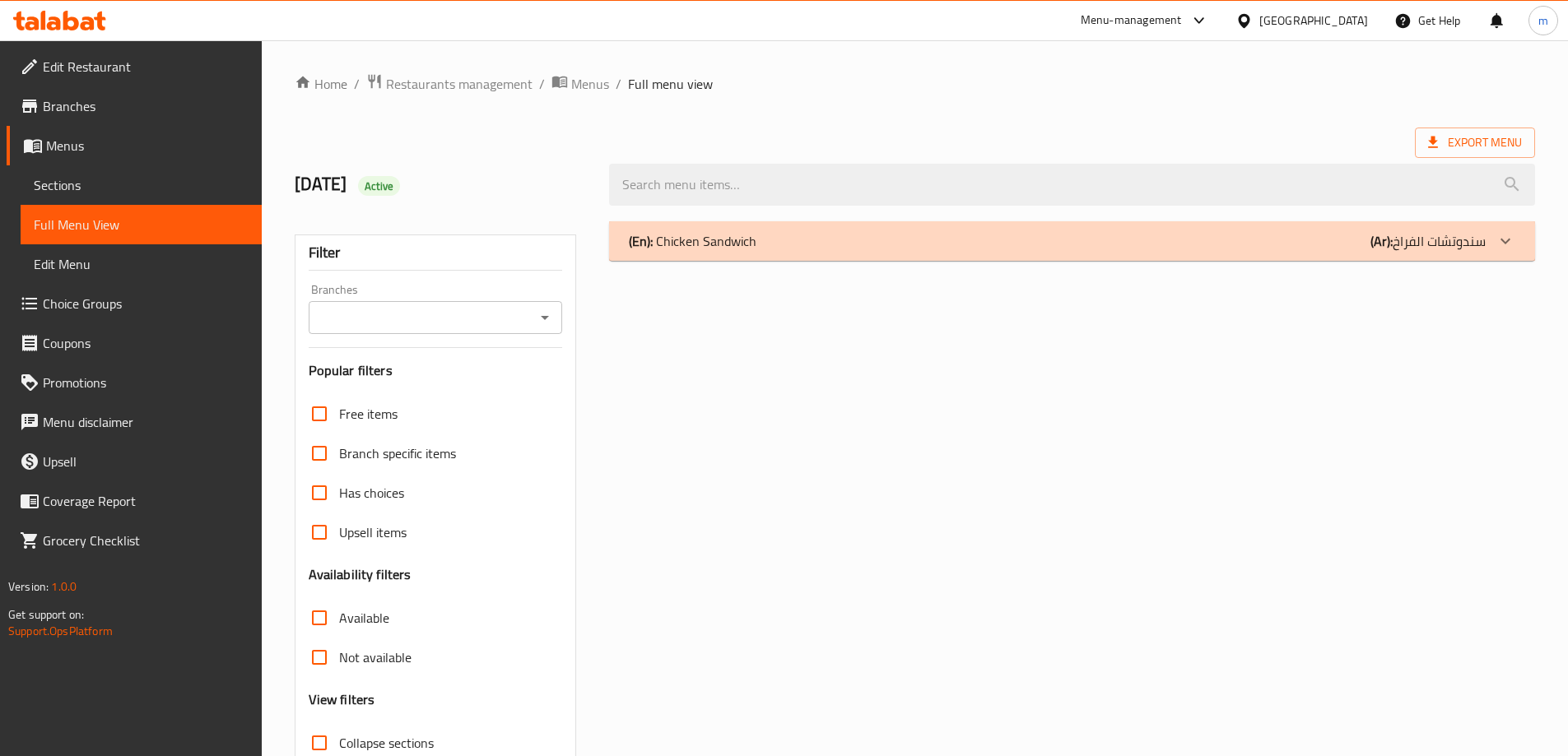
drag, startPoint x: 666, startPoint y: 244, endPoint x: 719, endPoint y: 239, distance: 53.2
click at [696, 244] on p "(En): Chicken Sandwich" at bounding box center [693, 241] width 128 height 20
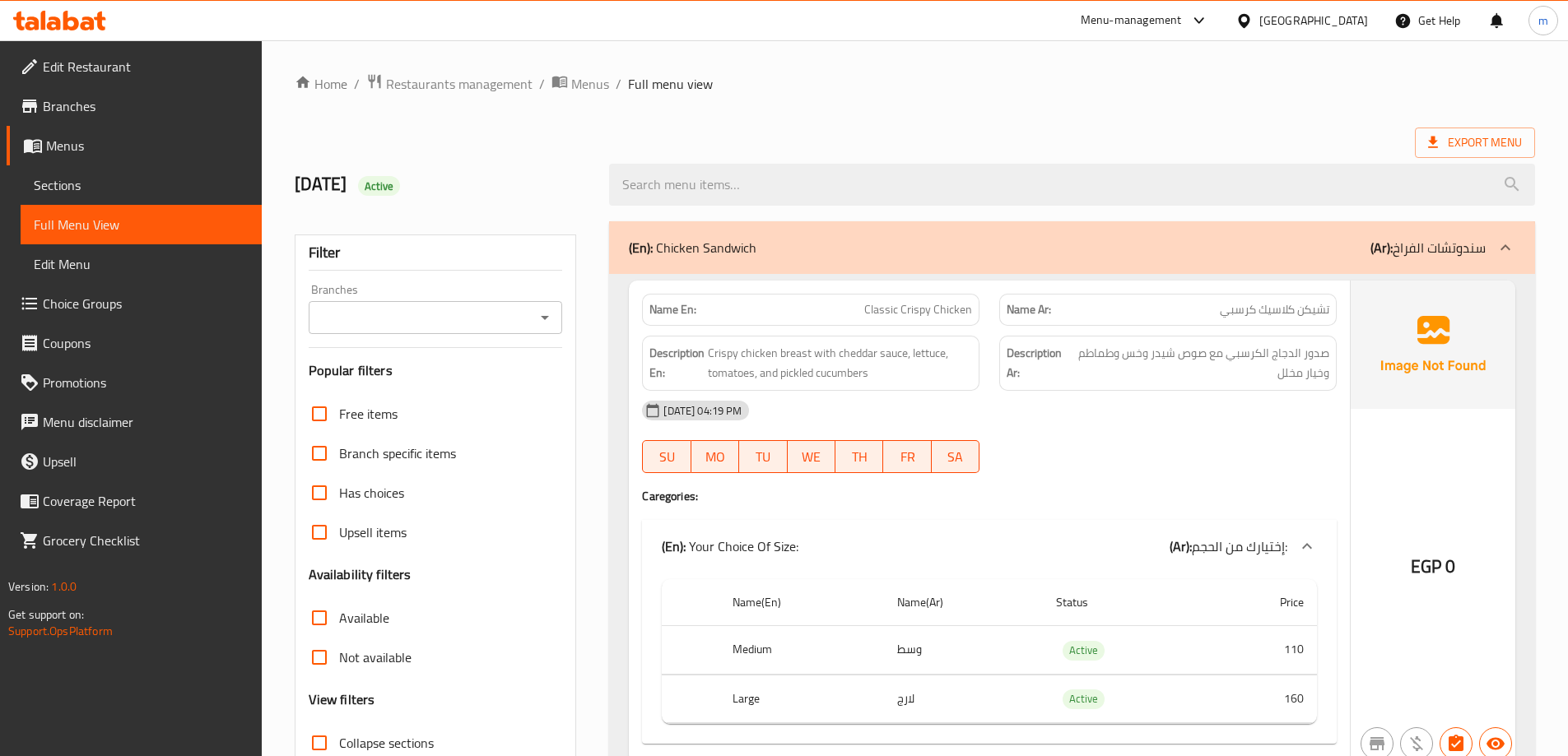
drag, startPoint x: 762, startPoint y: 233, endPoint x: 702, endPoint y: 249, distance: 62.1
click at [682, 254] on div "(En): Chicken Sandwich (Ar): سندوتشات الفراخ" at bounding box center [1071, 248] width 926 height 53
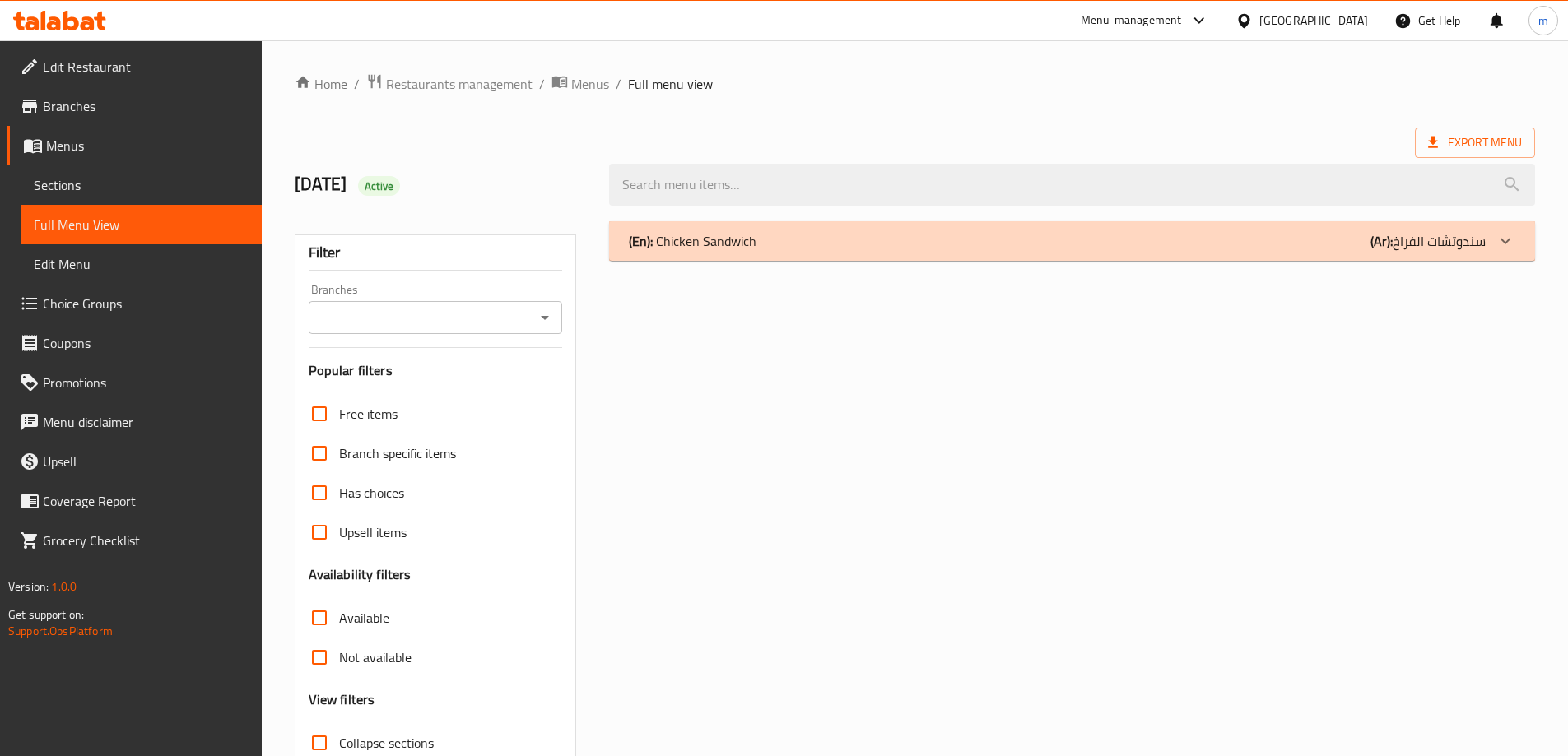
drag, startPoint x: 732, startPoint y: 246, endPoint x: 674, endPoint y: 249, distance: 58.1
click at [674, 249] on p "(En): Chicken Sandwich" at bounding box center [693, 241] width 128 height 20
click at [663, 241] on p "(En): Chicken Sandwich" at bounding box center [693, 241] width 128 height 20
click at [174, 179] on span "Sections" at bounding box center [141, 185] width 214 height 20
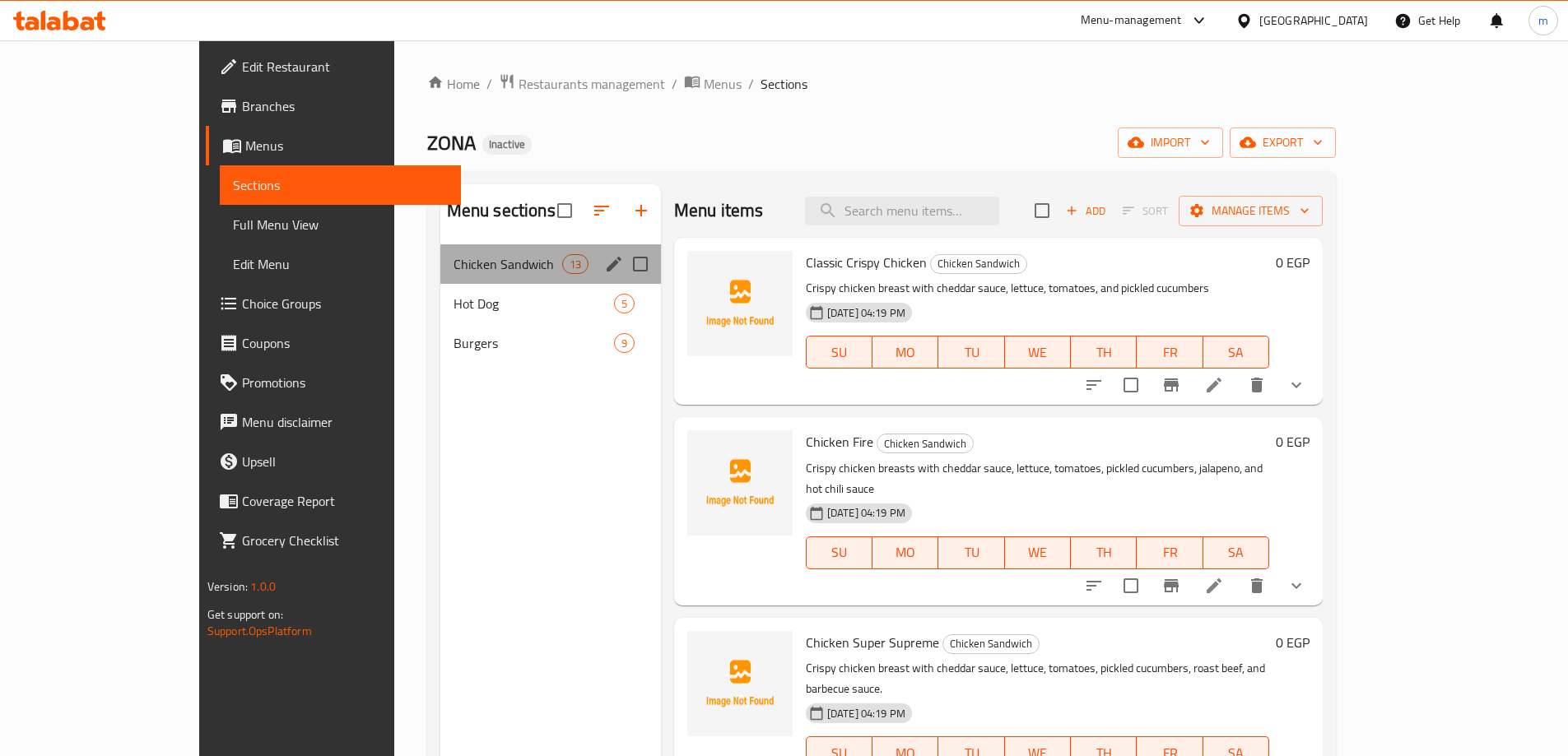
drag, startPoint x: 425, startPoint y: 259, endPoint x: 320, endPoint y: 263, distance: 105.1
click at [441, 263] on div "Chicken Sandwich 13" at bounding box center [551, 263] width 220 height 39
click at [453, 260] on span "Chicken Sandwich" at bounding box center [508, 264] width 108 height 20
drag, startPoint x: 435, startPoint y: 262, endPoint x: 361, endPoint y: 262, distance: 74.0
click at [453, 262] on span "Chicken Sandwich" at bounding box center [508, 264] width 108 height 20
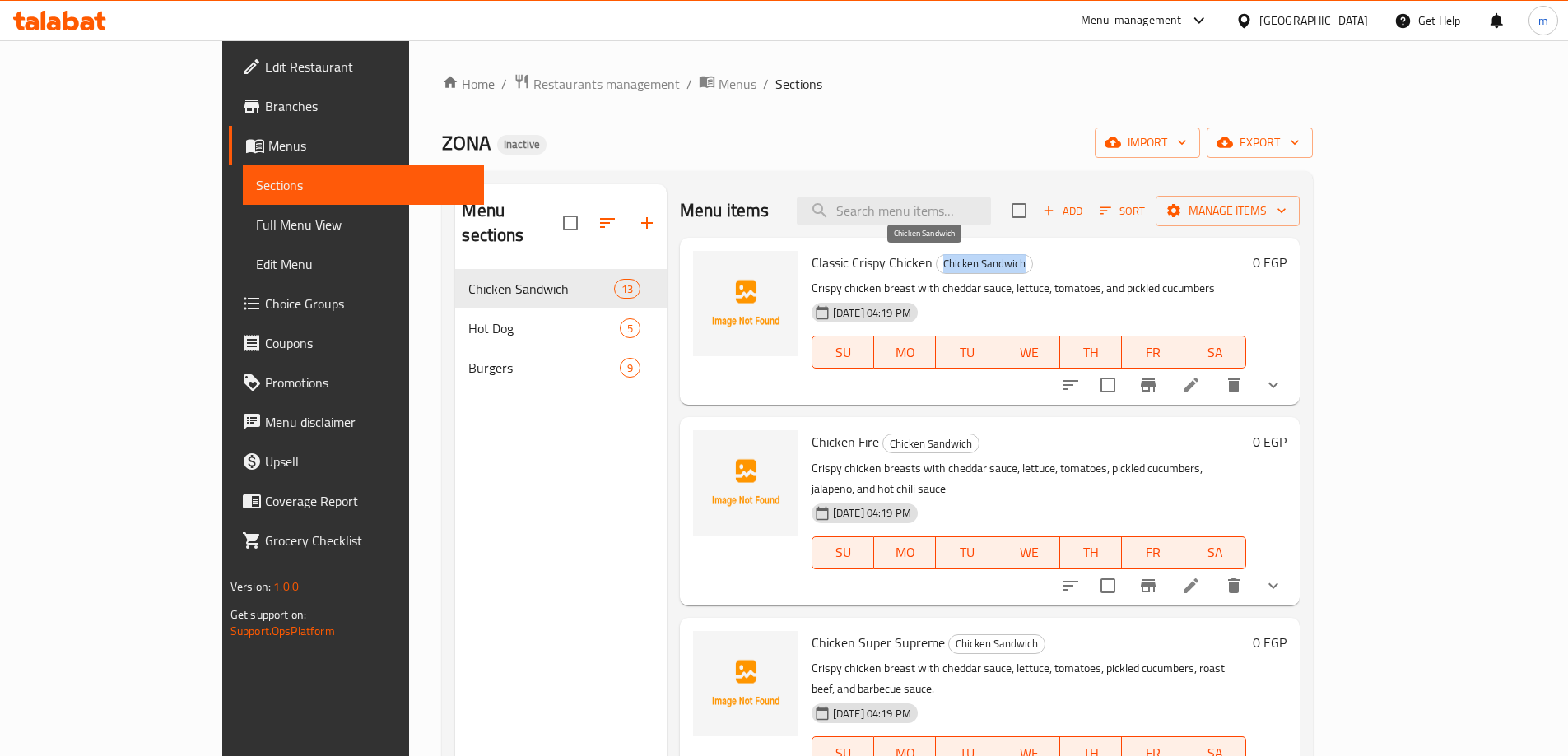
copy span "Chicken Sandwich"
drag, startPoint x: 884, startPoint y: 260, endPoint x: 970, endPoint y: 260, distance: 86.0
click at [970, 260] on span "Chicken Sandwich" at bounding box center [984, 263] width 95 height 19
click at [256, 191] on span "Sections" at bounding box center [363, 185] width 214 height 20
click at [229, 162] on link "Menus" at bounding box center [356, 145] width 255 height 39
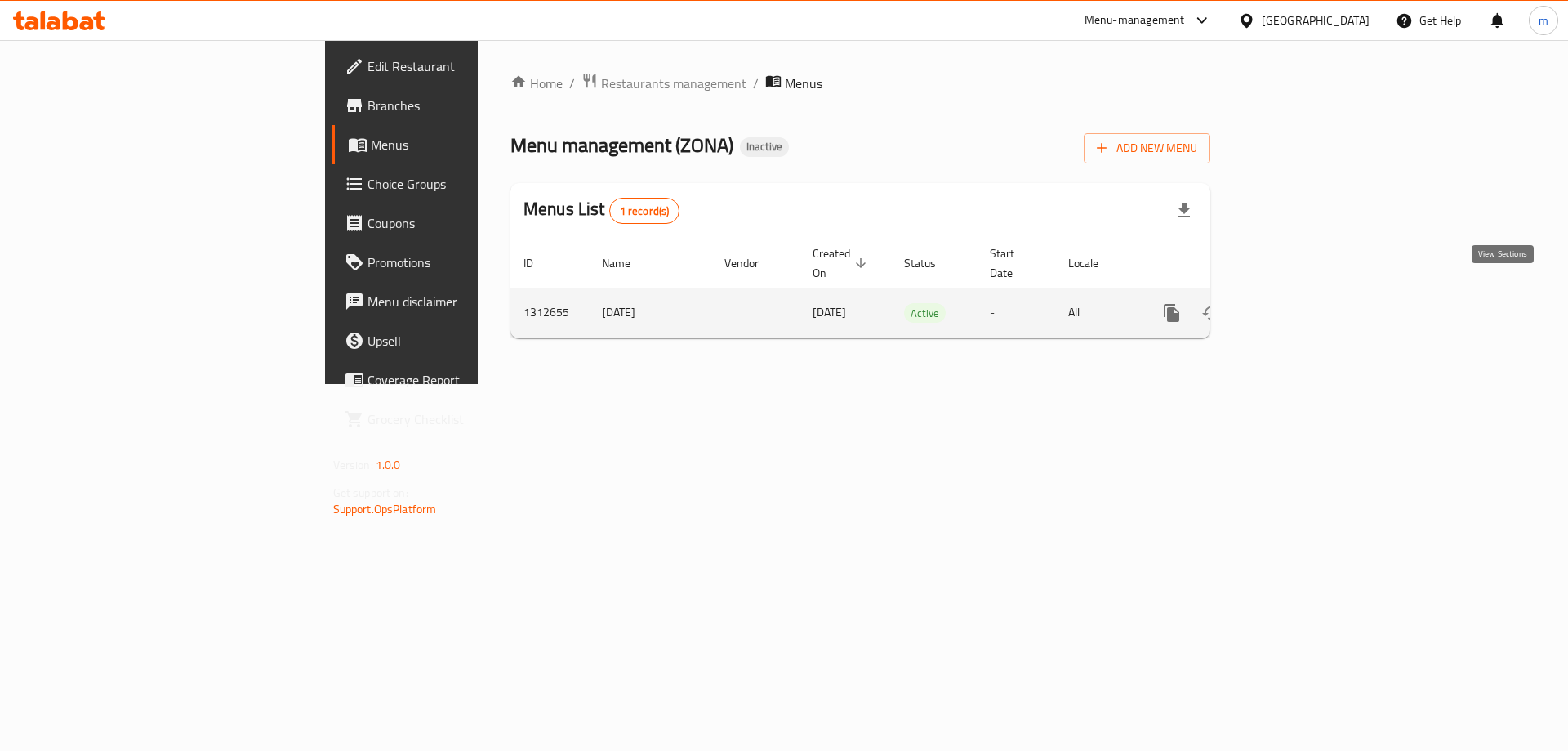
click at [1300, 303] on icon "enhanced table" at bounding box center [1290, 313] width 20 height 20
